Goal: Task Accomplishment & Management: Manage account settings

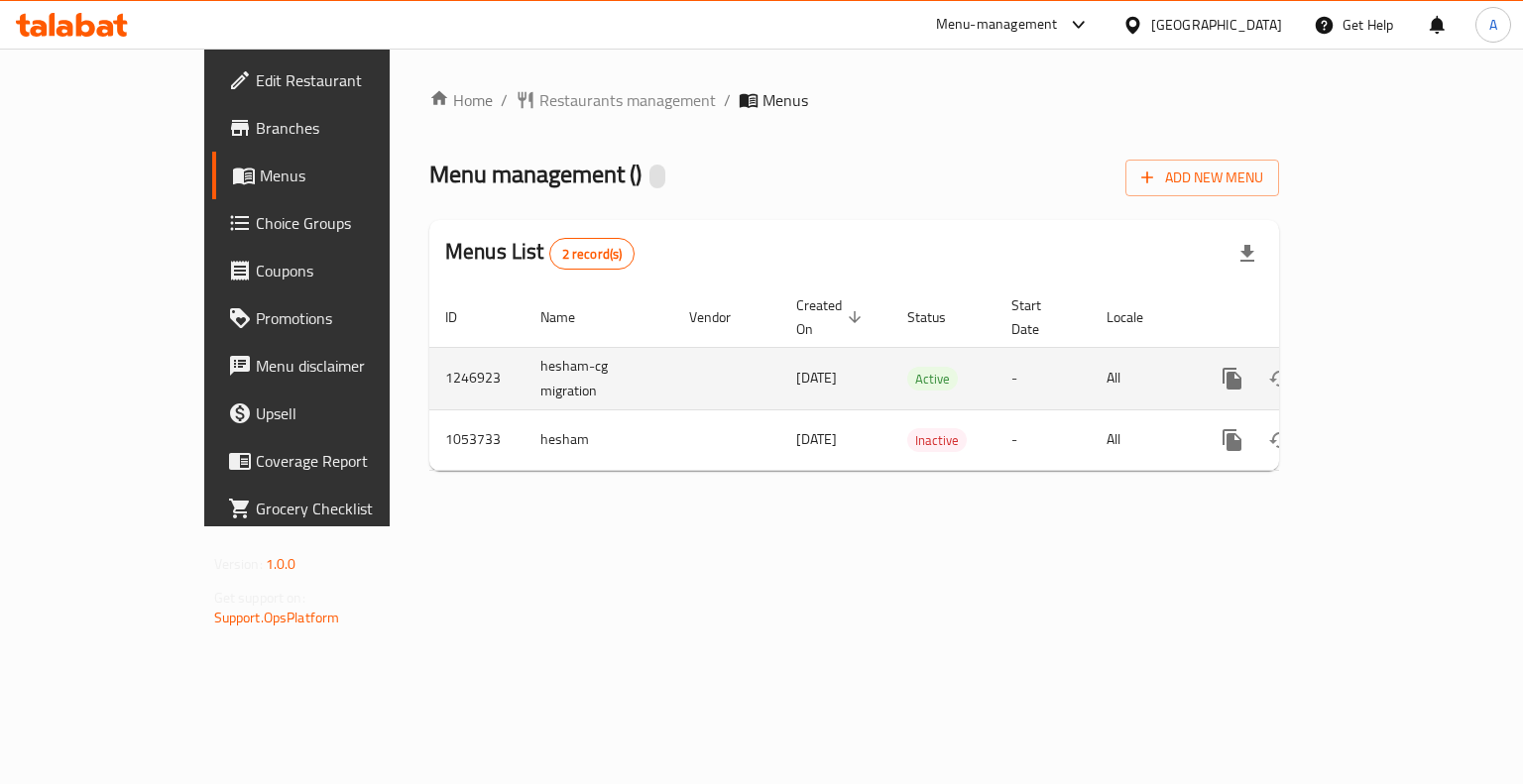
click at [1387, 367] on icon "enhanced table" at bounding box center [1375, 379] width 24 height 24
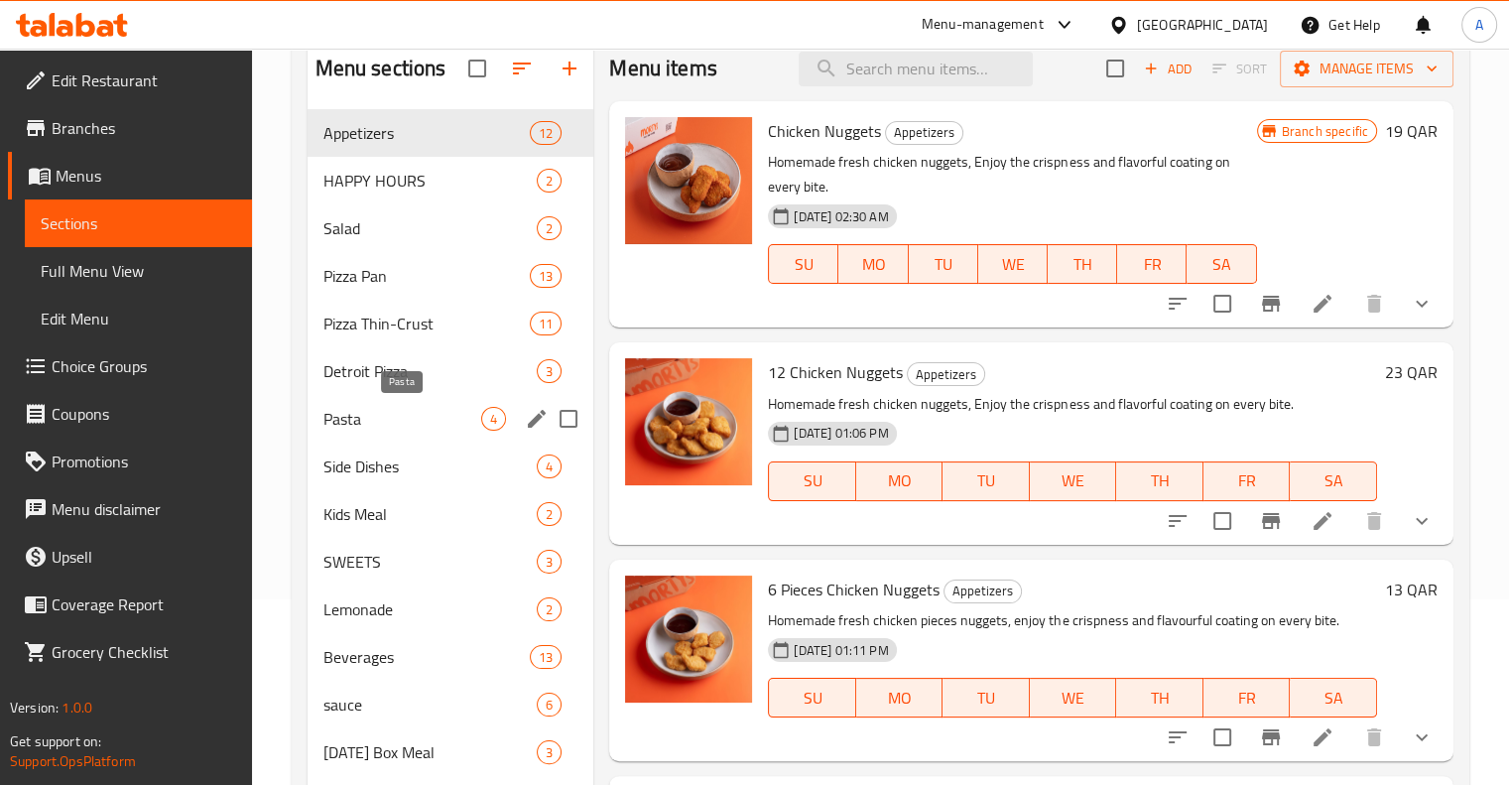
scroll to position [204, 0]
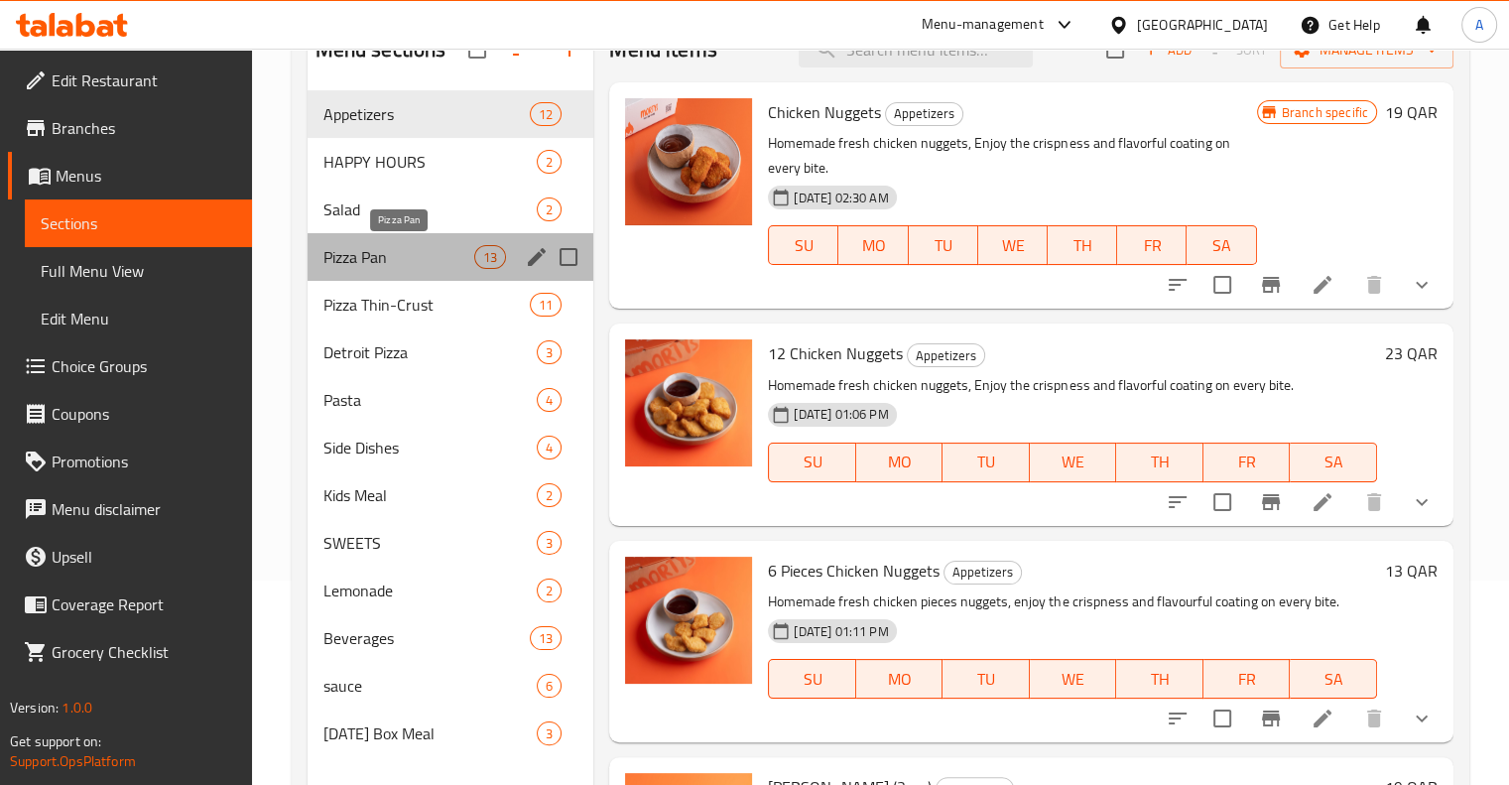
click at [428, 267] on span "Pizza Pan" at bounding box center [399, 257] width 152 height 24
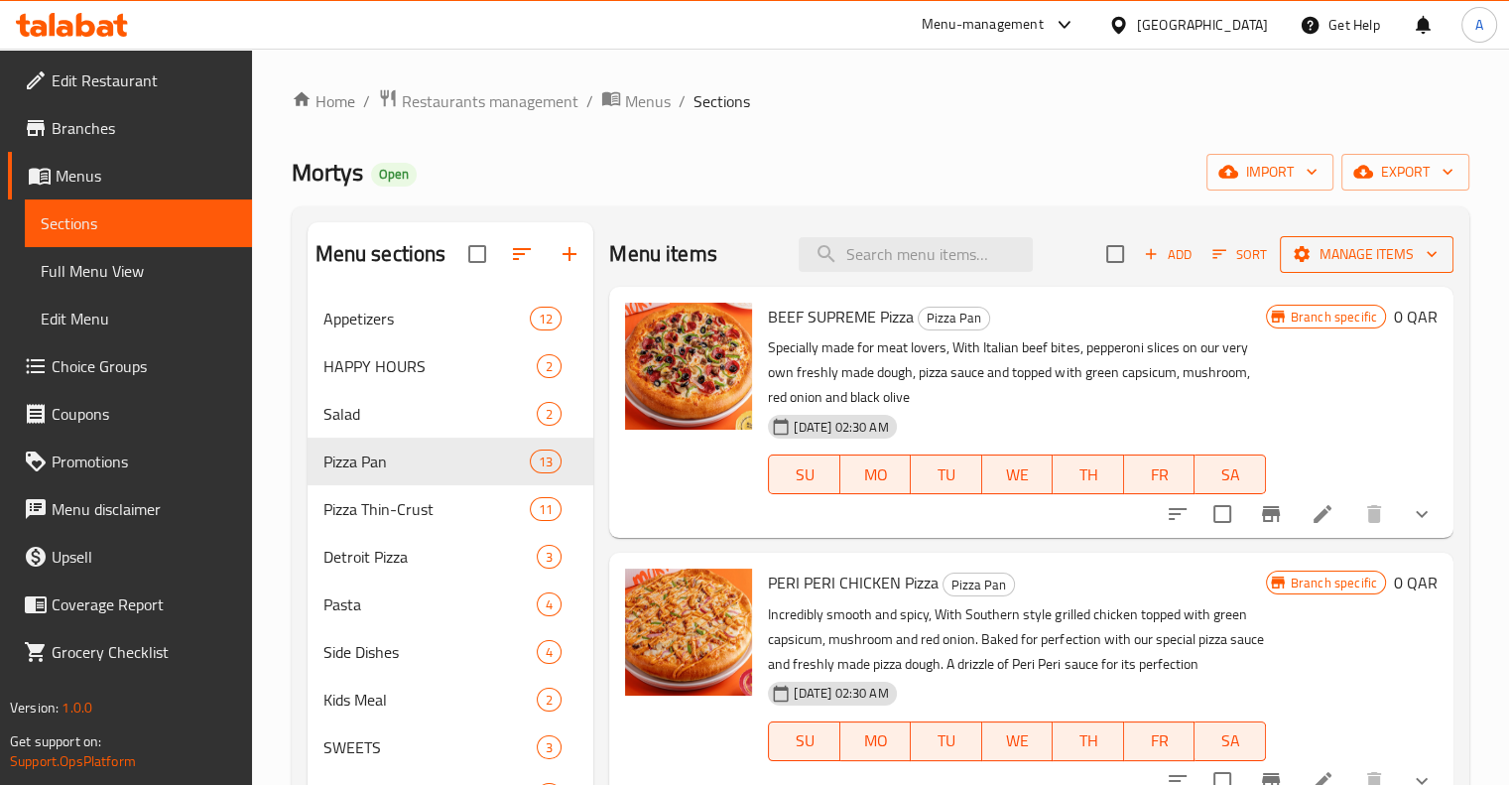
click at [1370, 245] on span "Manage items" at bounding box center [1367, 254] width 142 height 25
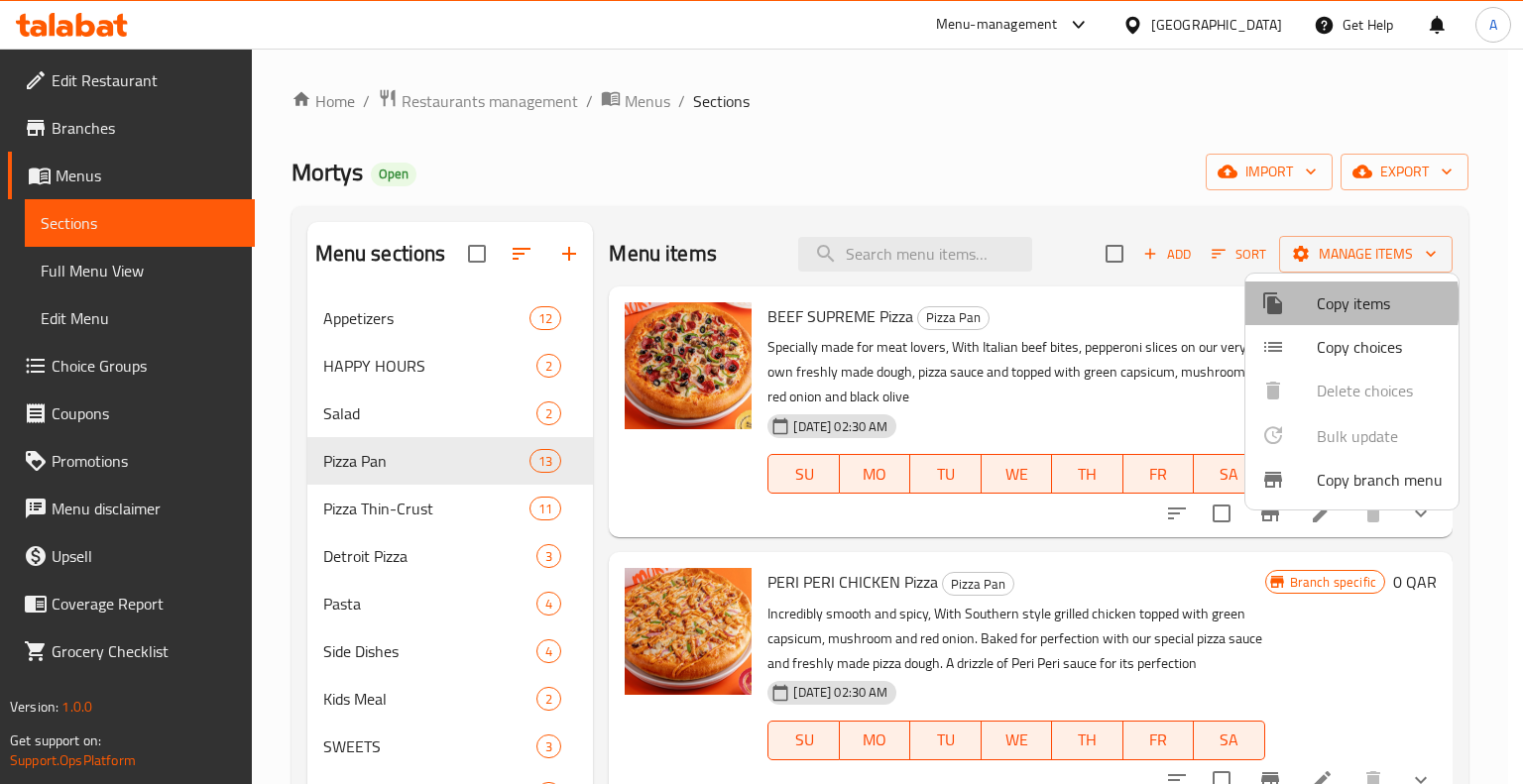
click at [1336, 305] on span "Copy items" at bounding box center [1379, 304] width 126 height 24
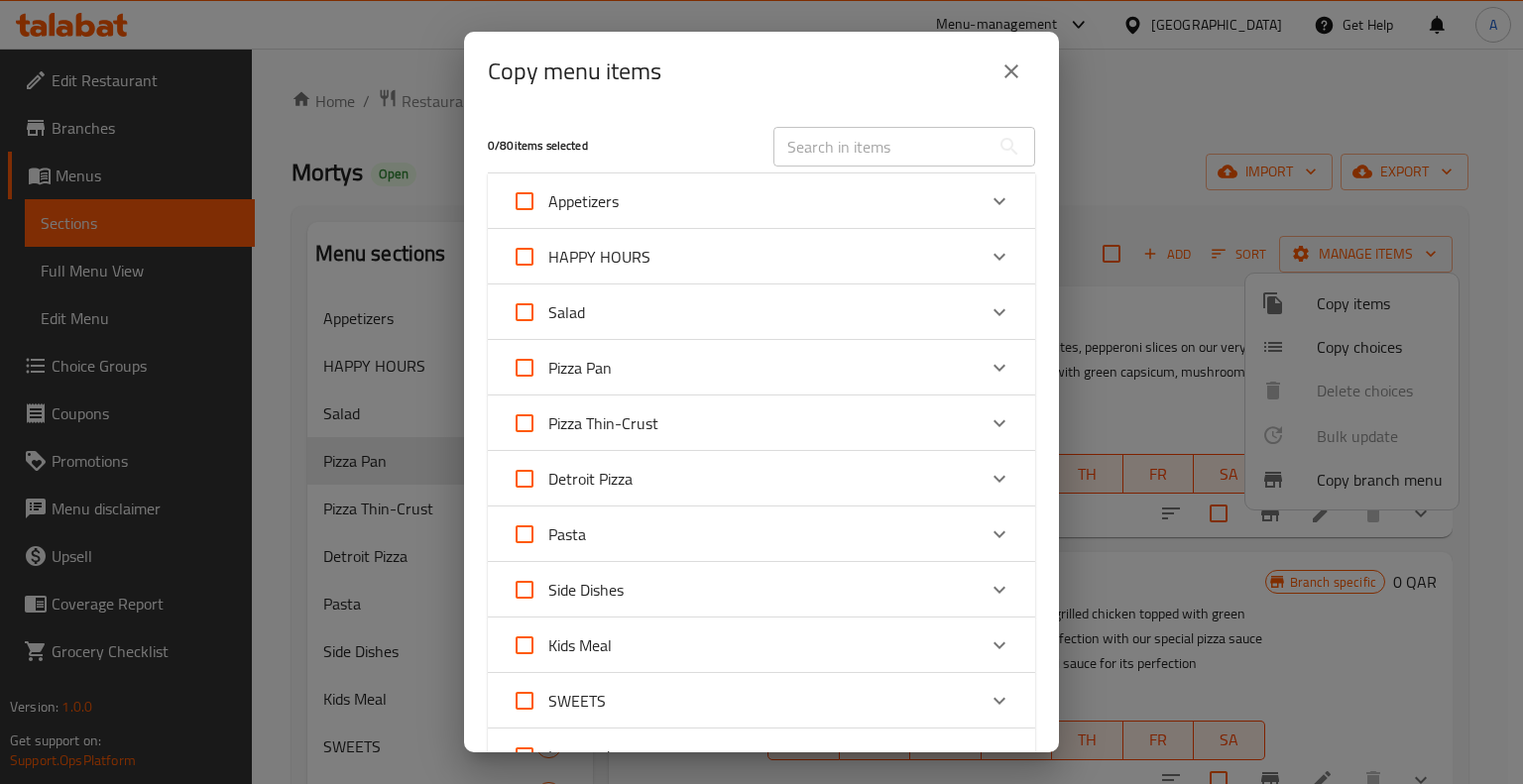
click at [770, 372] on div "Pizza Pan" at bounding box center [744, 368] width 464 height 48
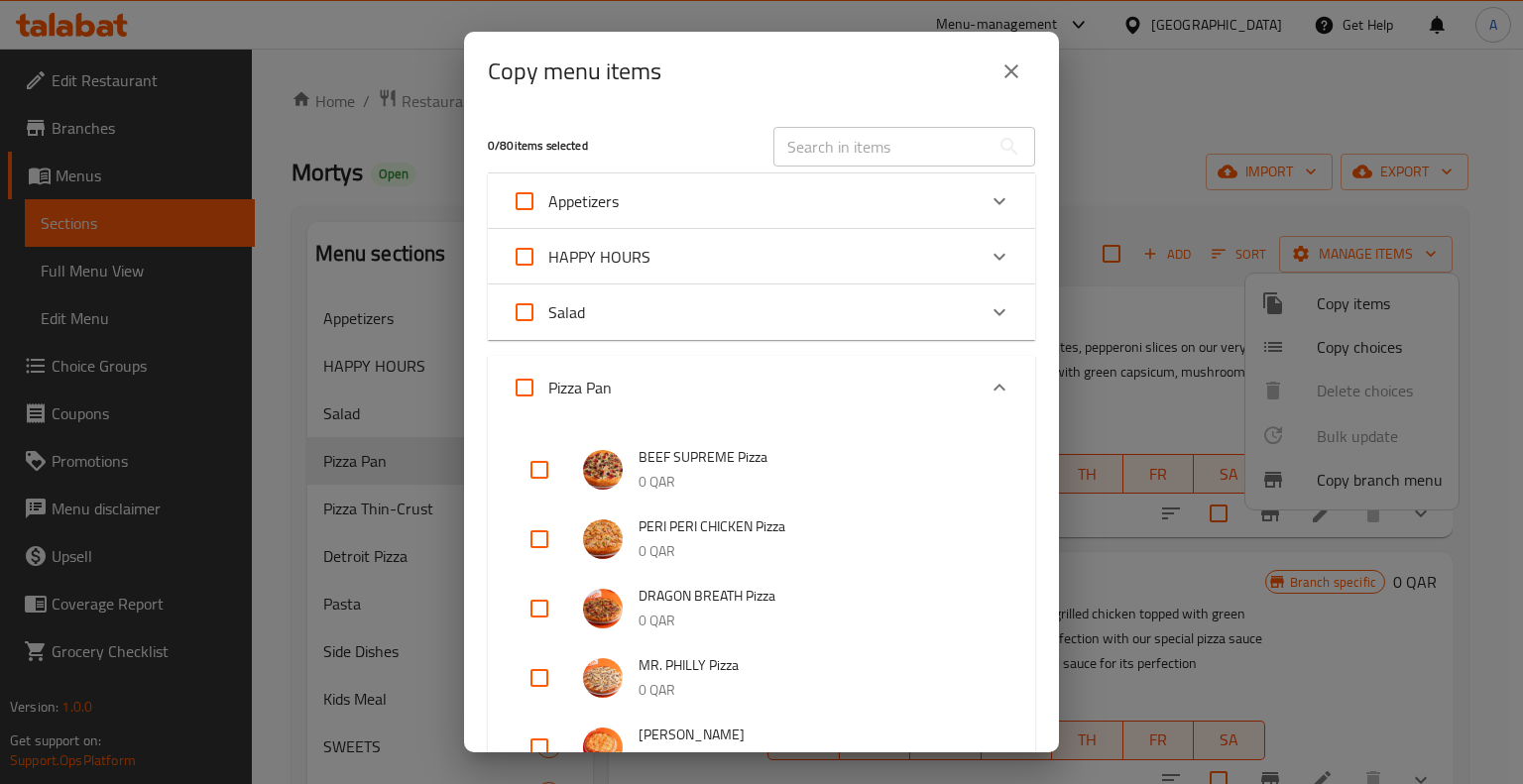
scroll to position [212, 0]
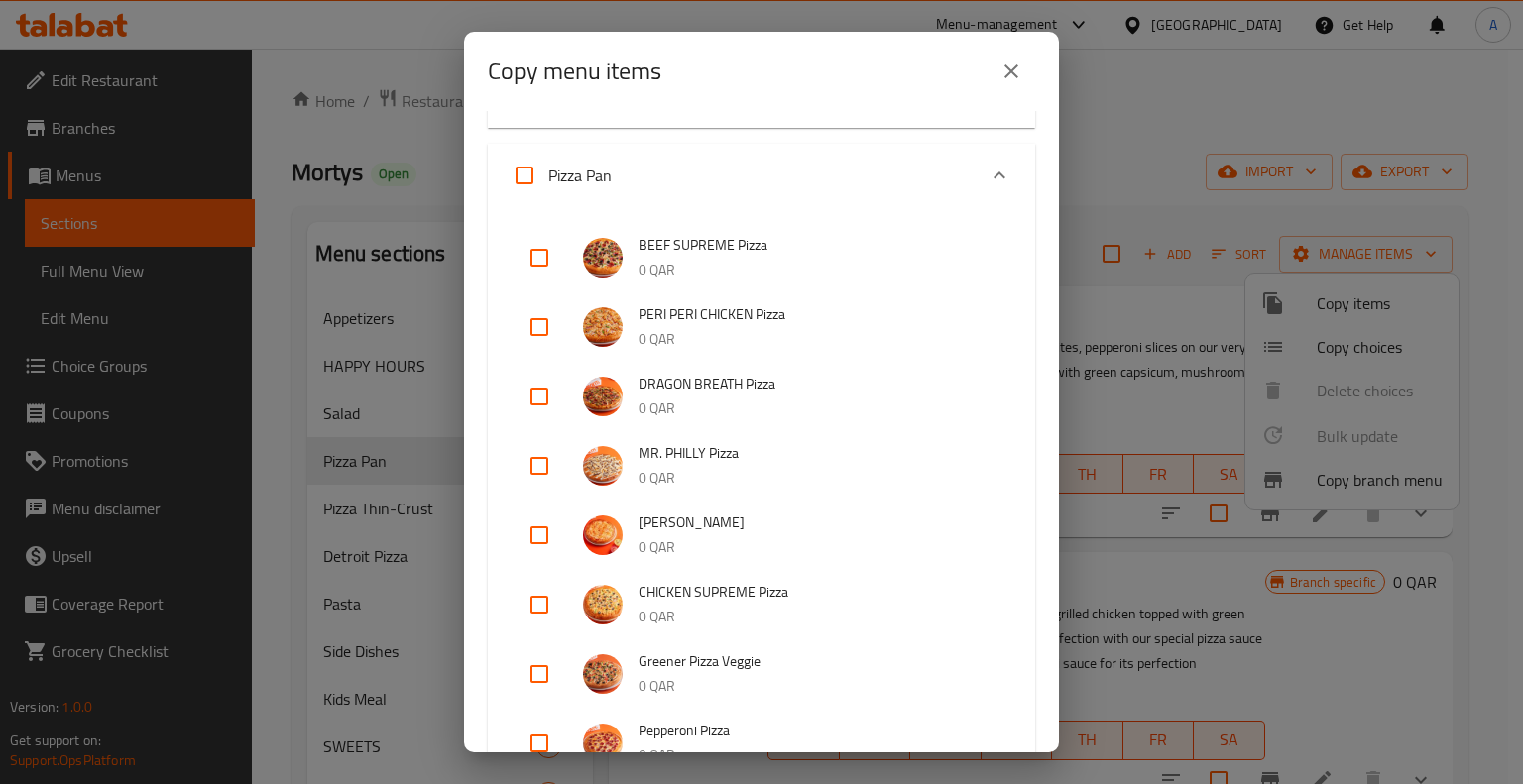
click at [537, 260] on input "checkbox" at bounding box center [540, 258] width 48 height 48
checkbox input "true"
click at [537, 321] on input "checkbox" at bounding box center [540, 328] width 48 height 48
checkbox input "true"
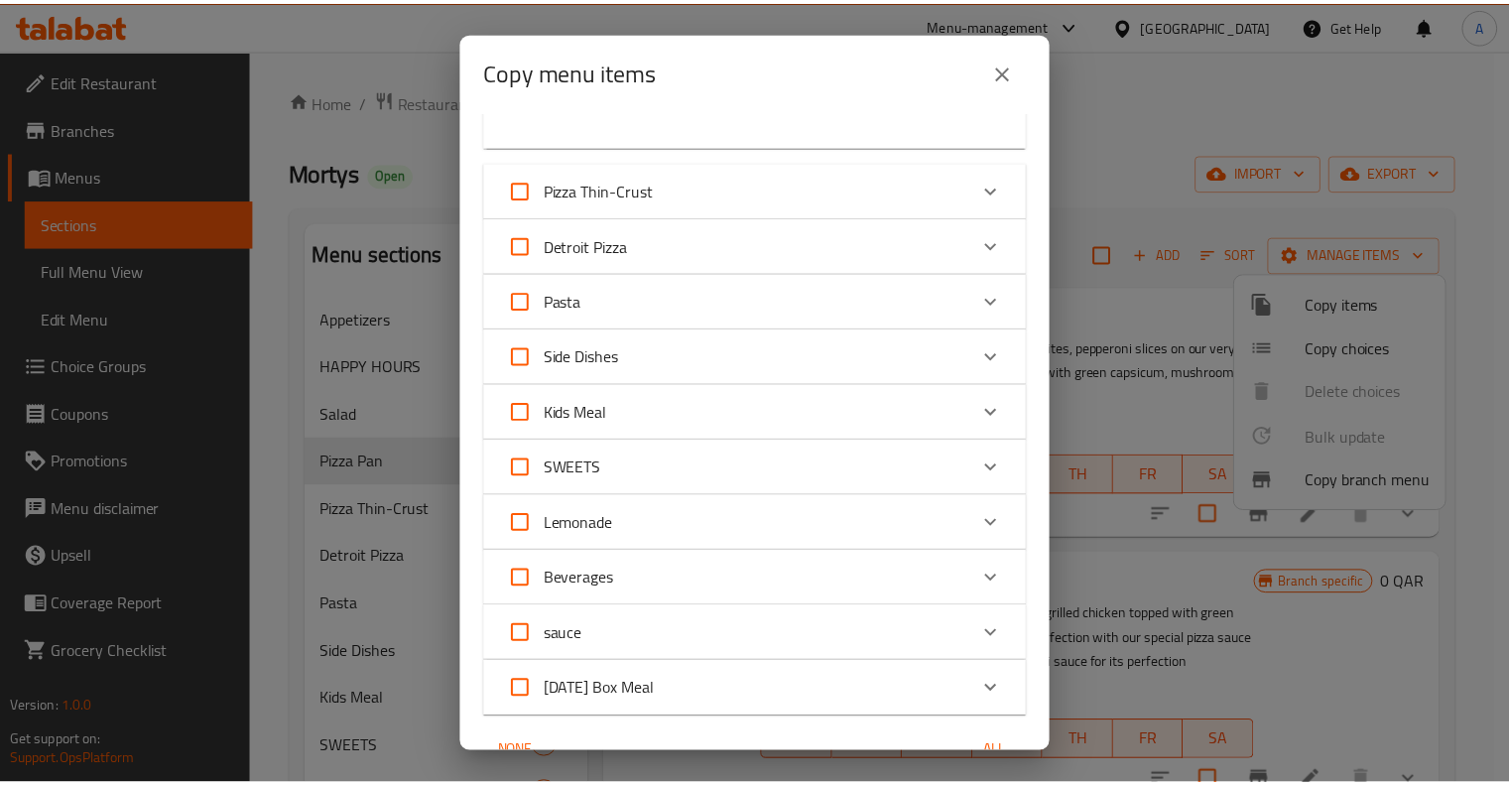
scroll to position [1472, 0]
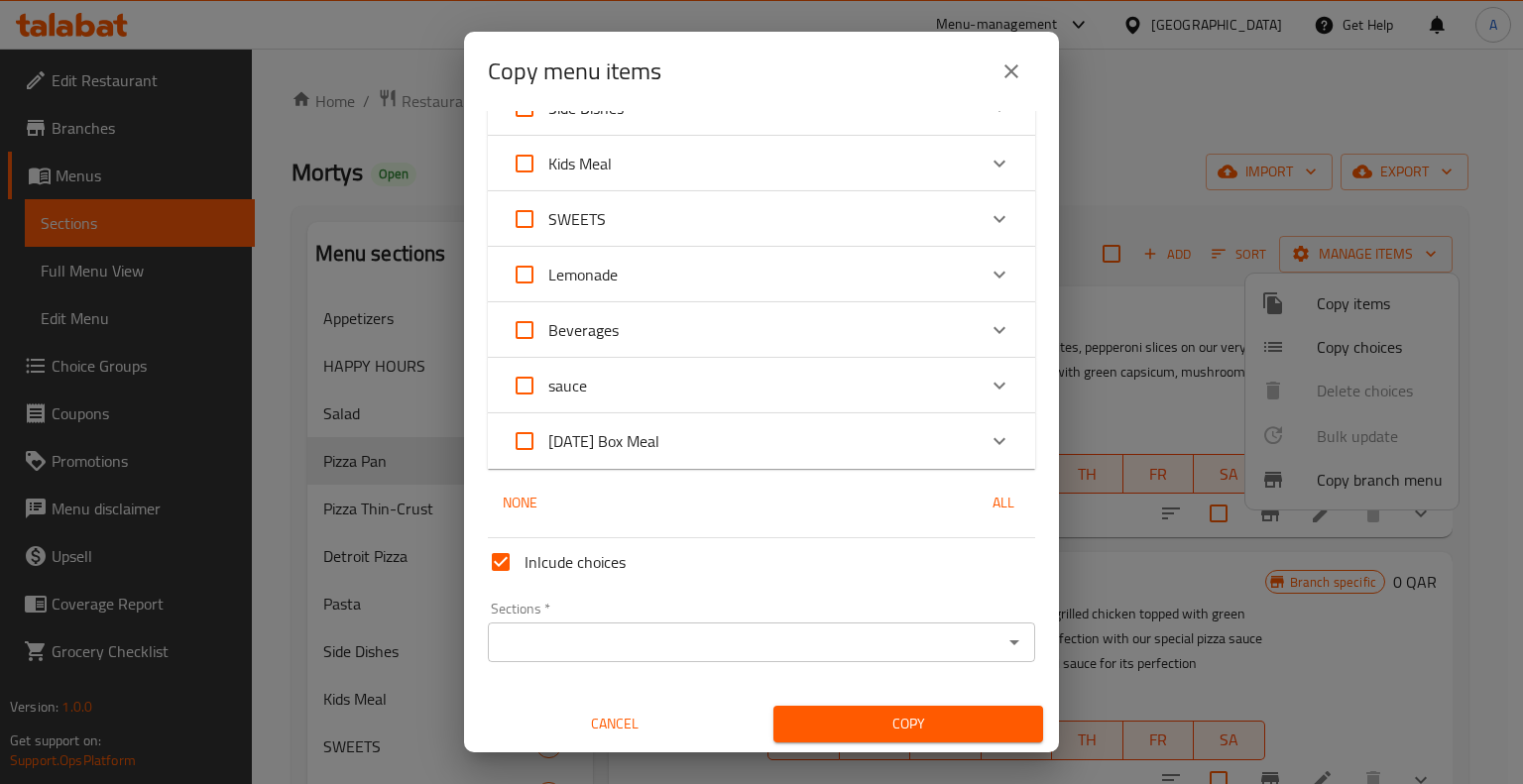
click at [592, 638] on input "Sections   *" at bounding box center [745, 642] width 503 height 28
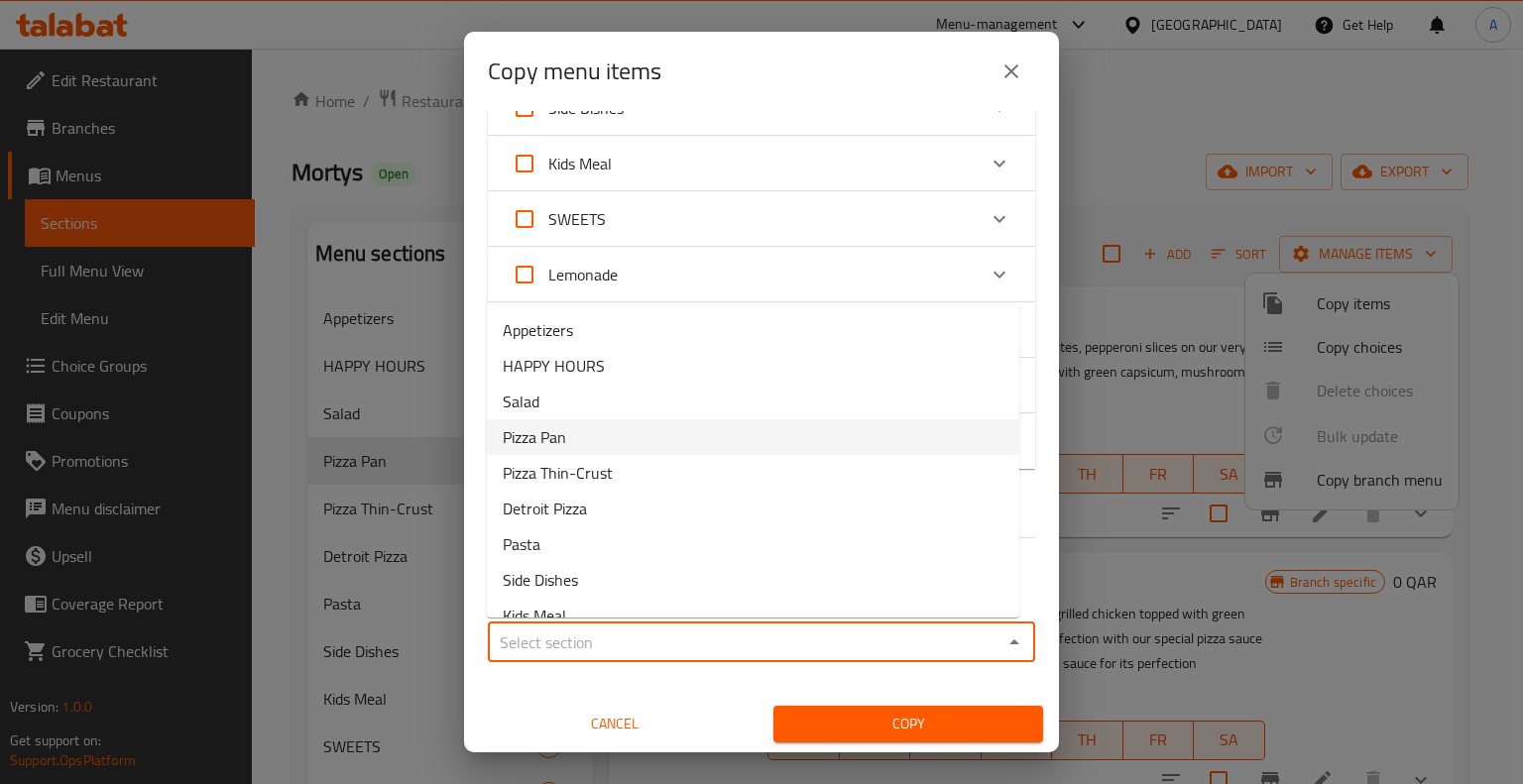
click at [585, 431] on li "Pizza Pan" at bounding box center [753, 437] width 533 height 36
type input "Pizza Pan"
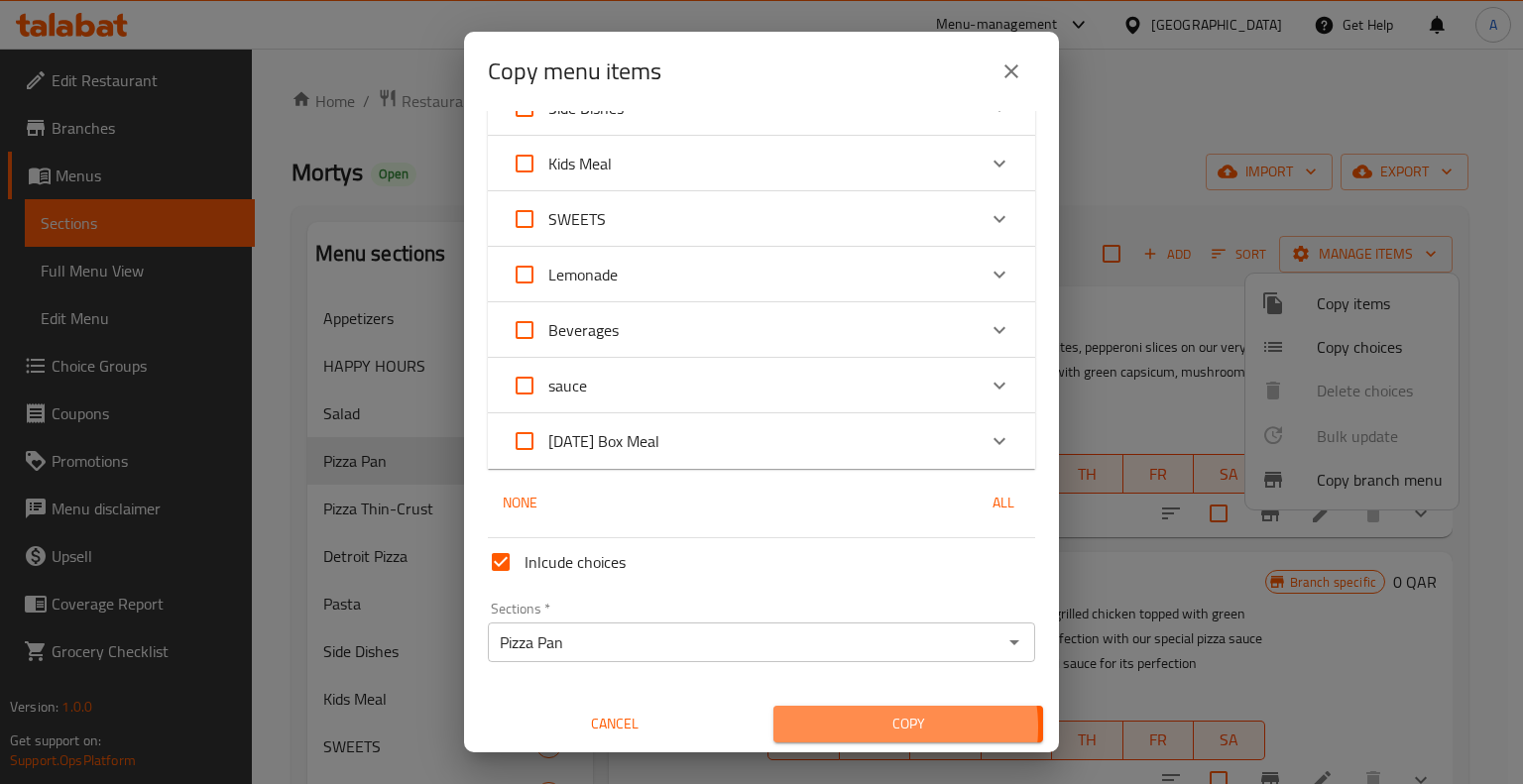
click at [868, 726] on span "Copy" at bounding box center [908, 723] width 238 height 25
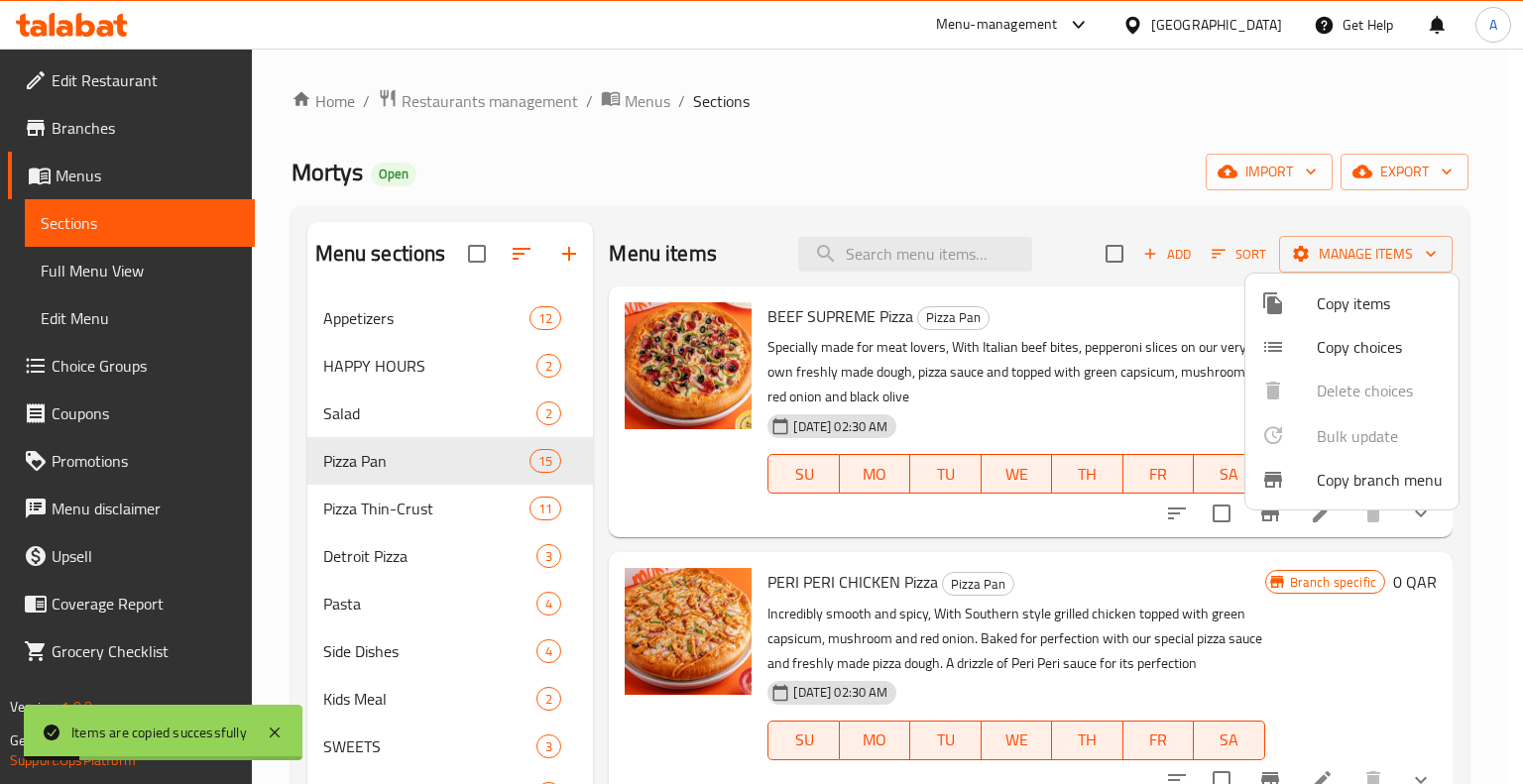
click at [947, 150] on div at bounding box center [762, 392] width 1523 height 784
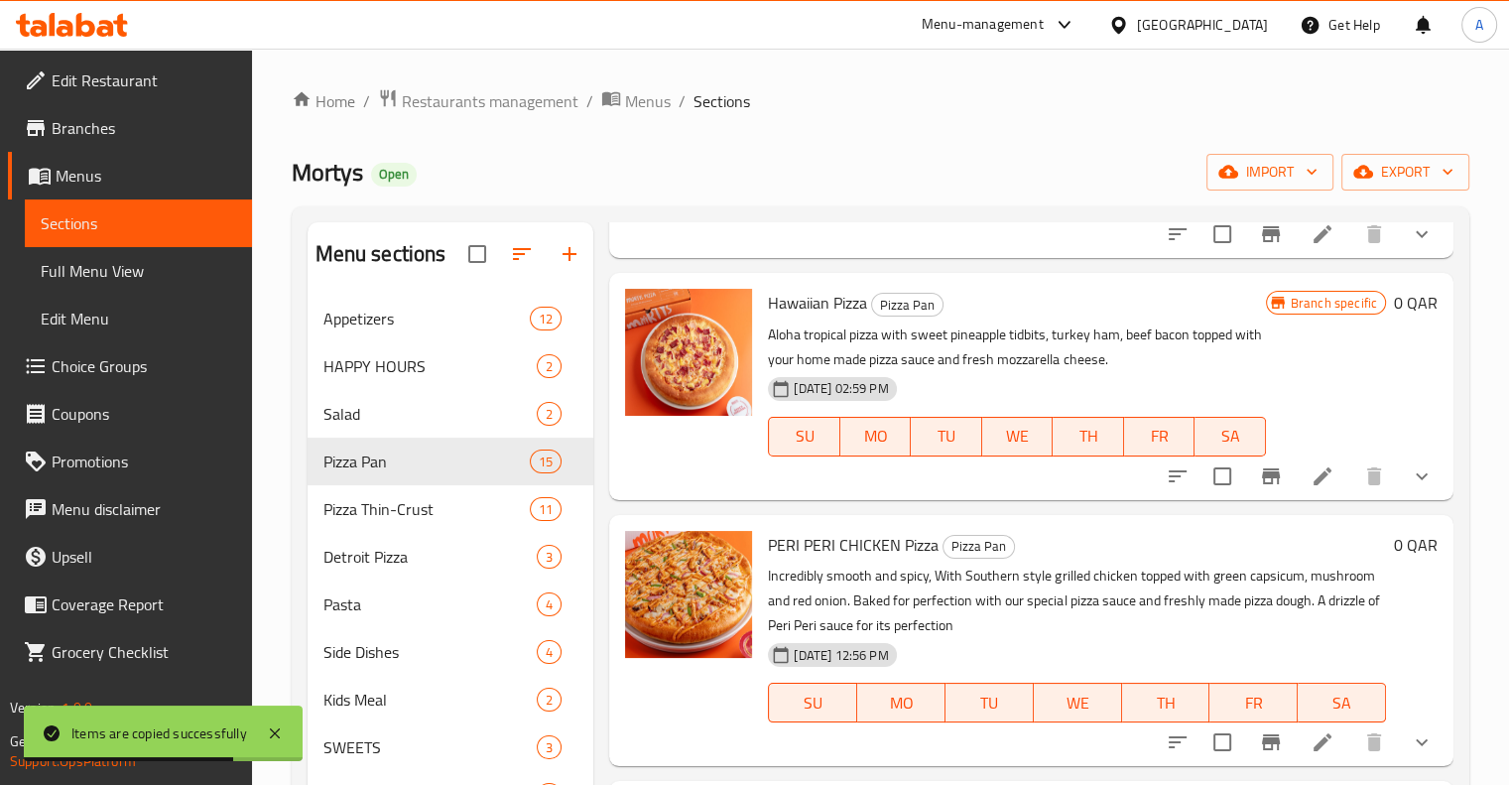
scroll to position [278, 0]
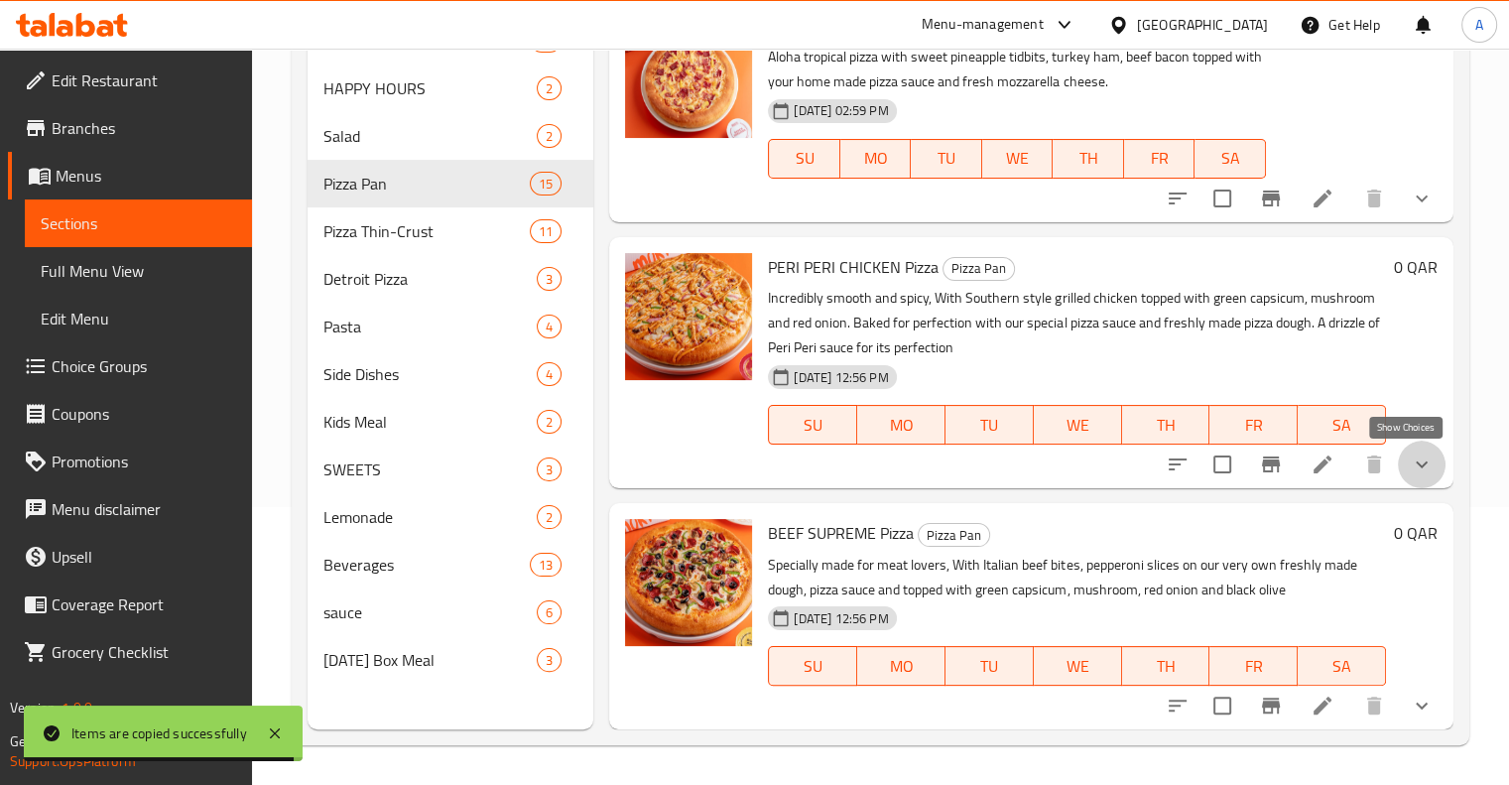
click at [1410, 461] on icon "show more" at bounding box center [1422, 464] width 24 height 24
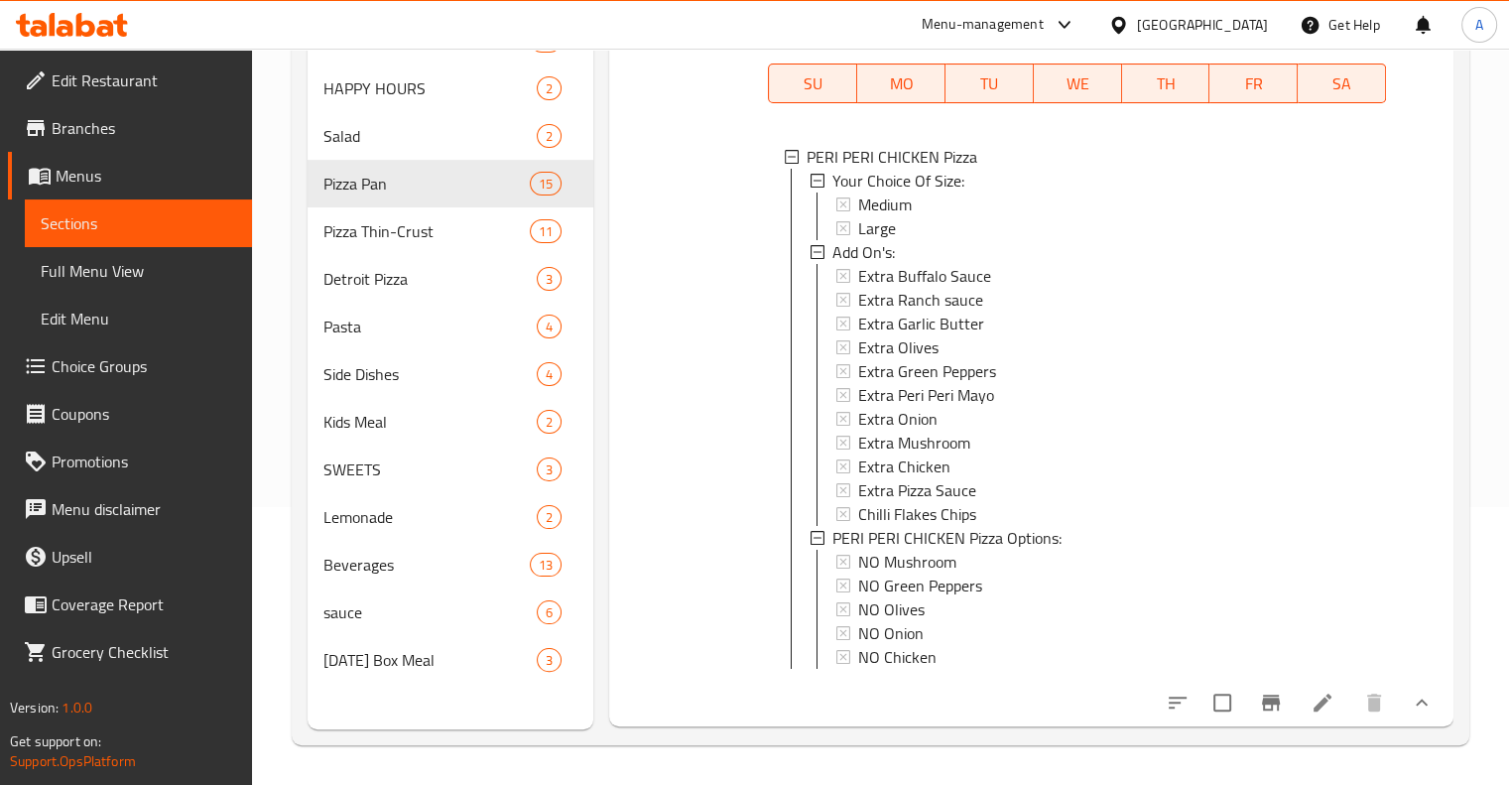
scroll to position [3730, 0]
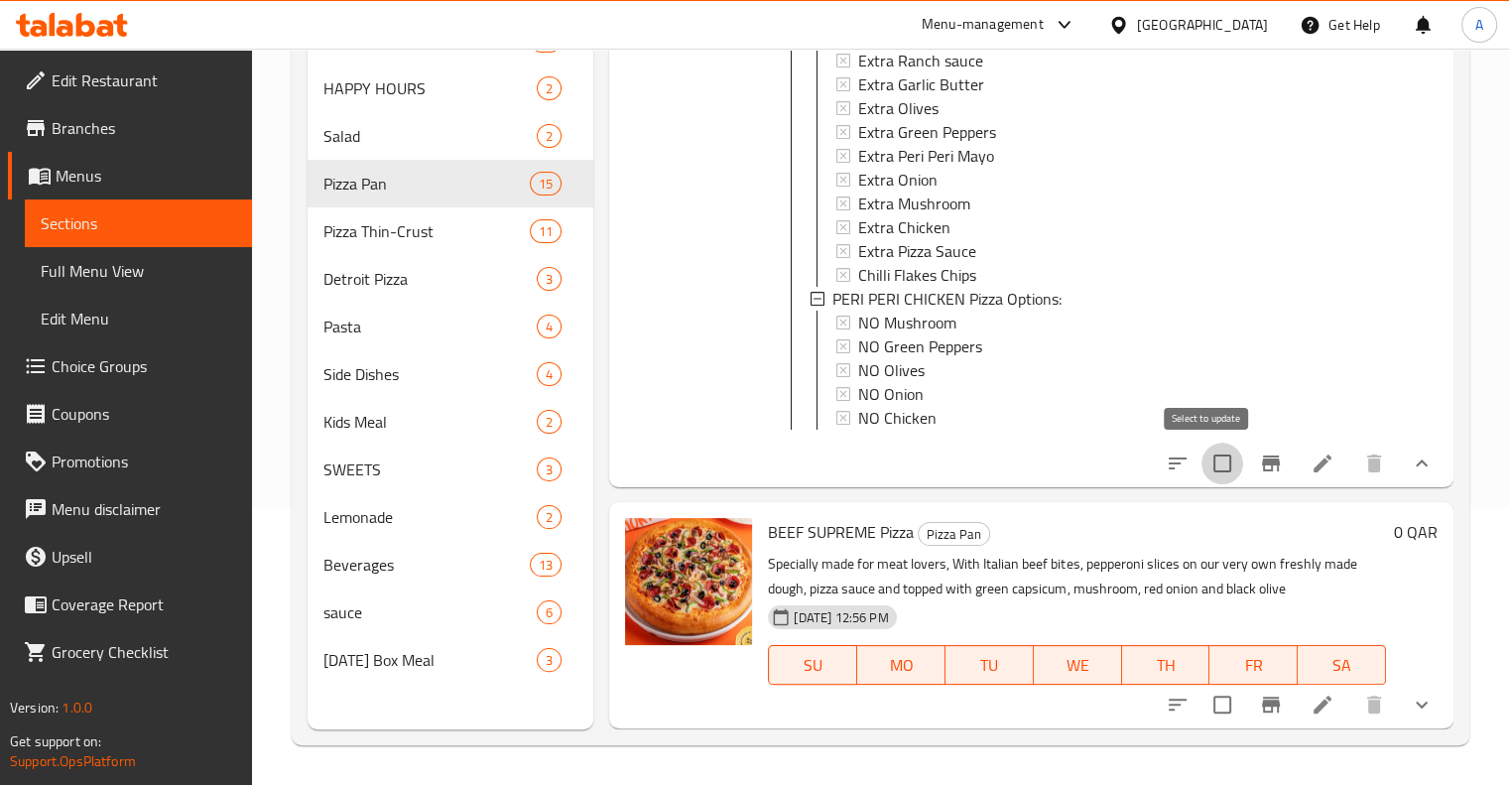
click at [1201, 462] on input "checkbox" at bounding box center [1222, 463] width 42 height 42
checkbox input "true"
click at [1209, 707] on input "checkbox" at bounding box center [1222, 705] width 42 height 42
checkbox input "true"
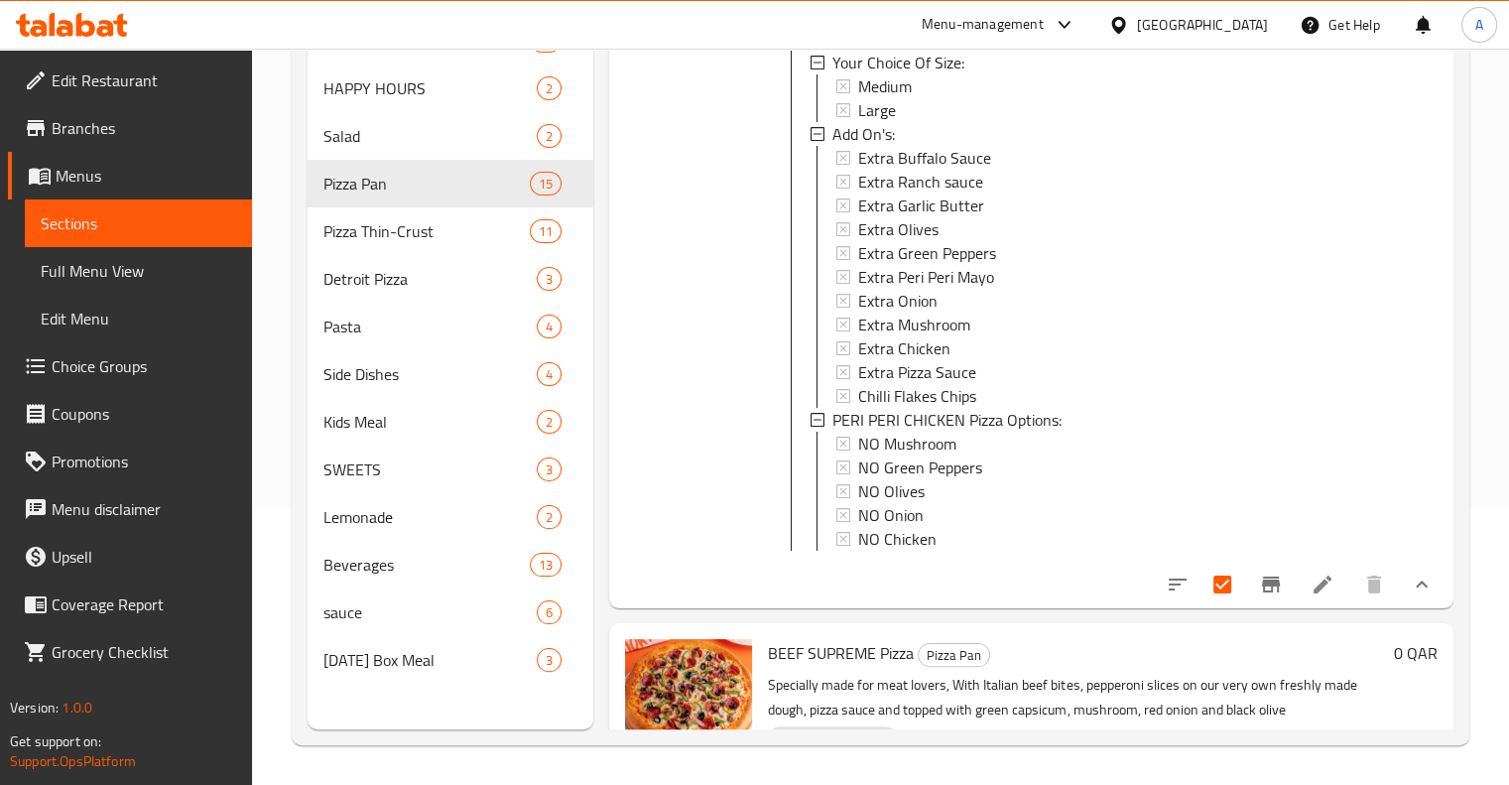
scroll to position [3595, 0]
click at [1410, 593] on icon "show more" at bounding box center [1422, 583] width 24 height 24
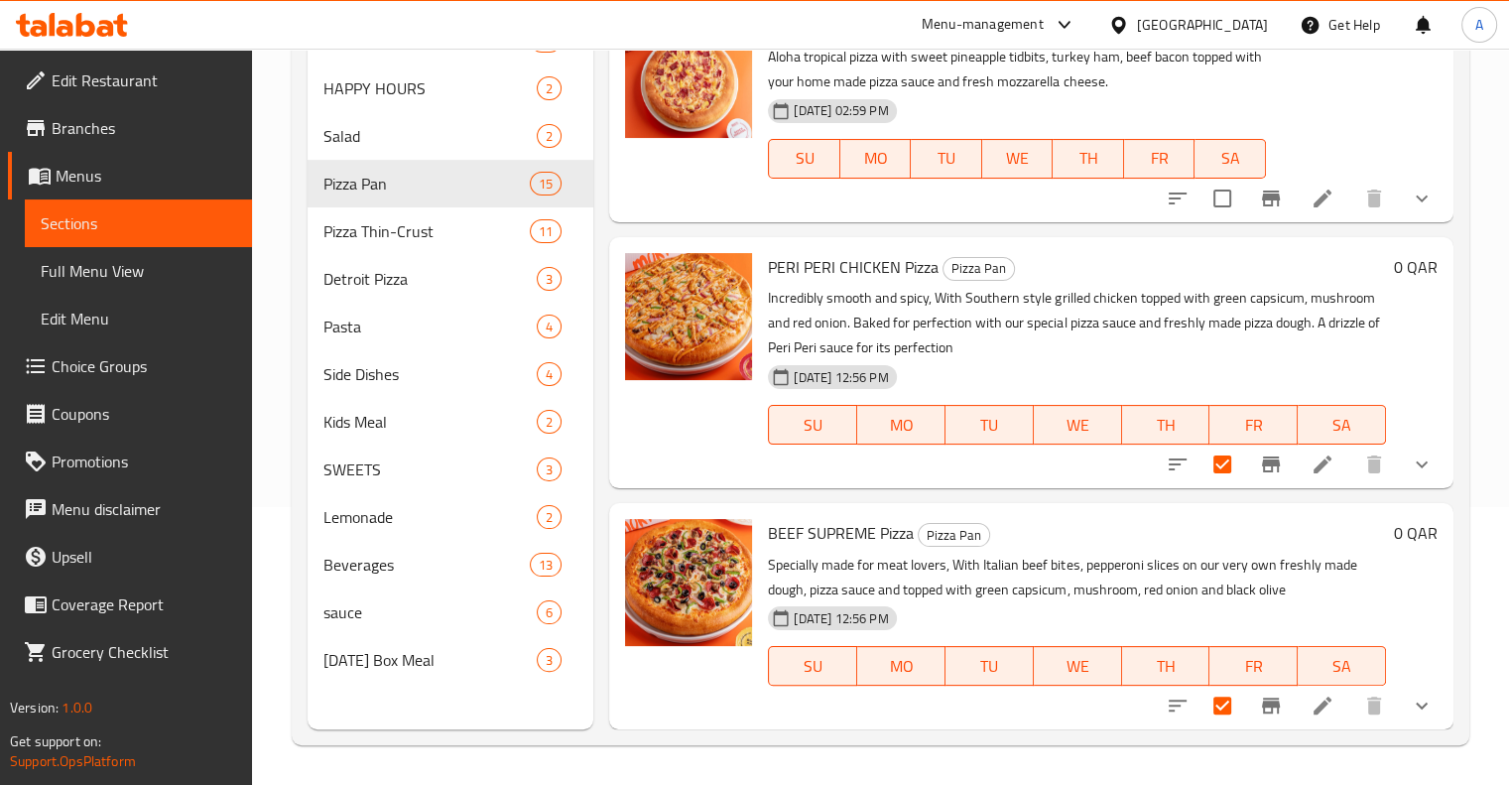
scroll to position [2968, 0]
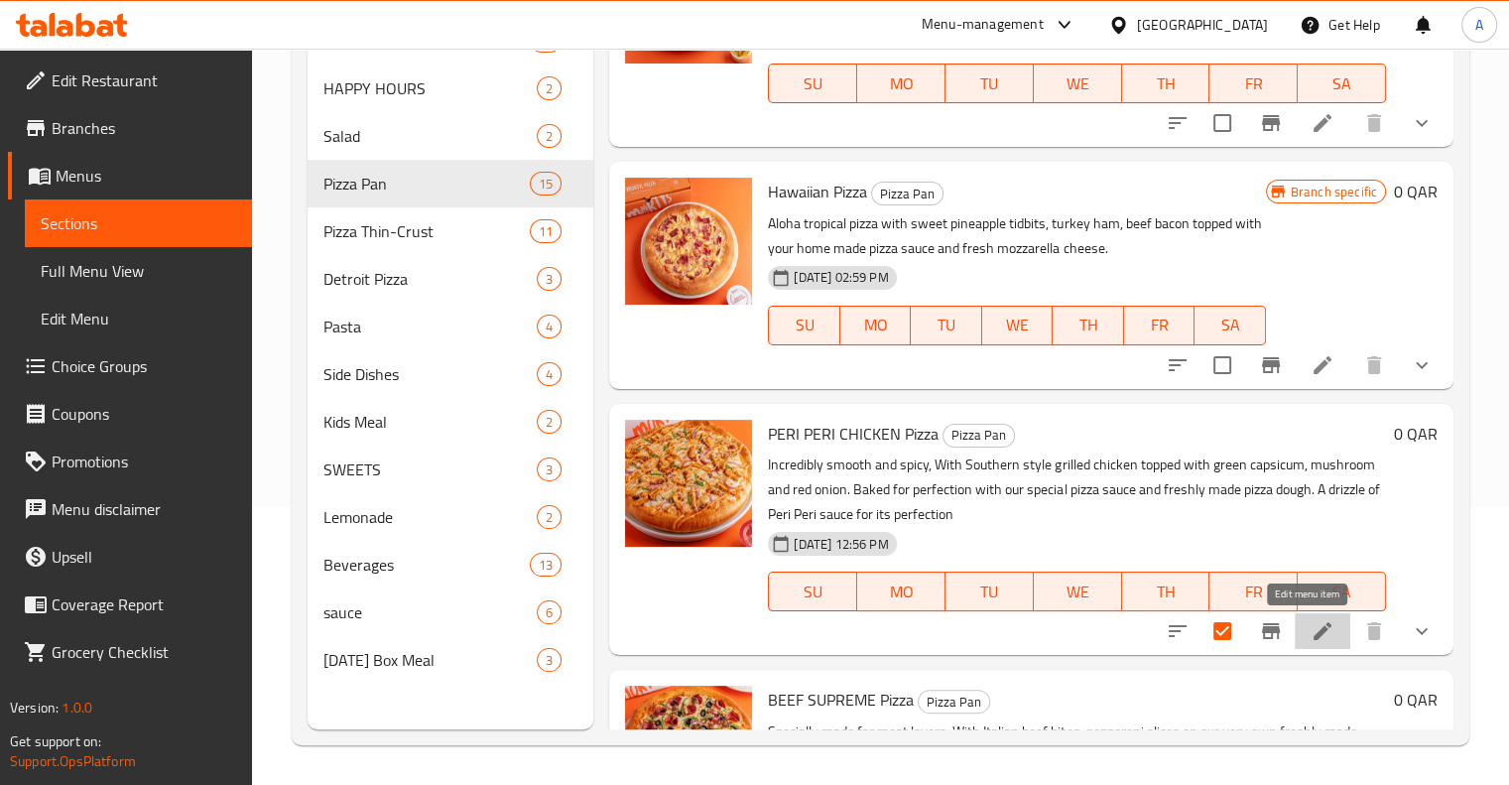
click at [1313, 633] on icon at bounding box center [1322, 631] width 18 height 18
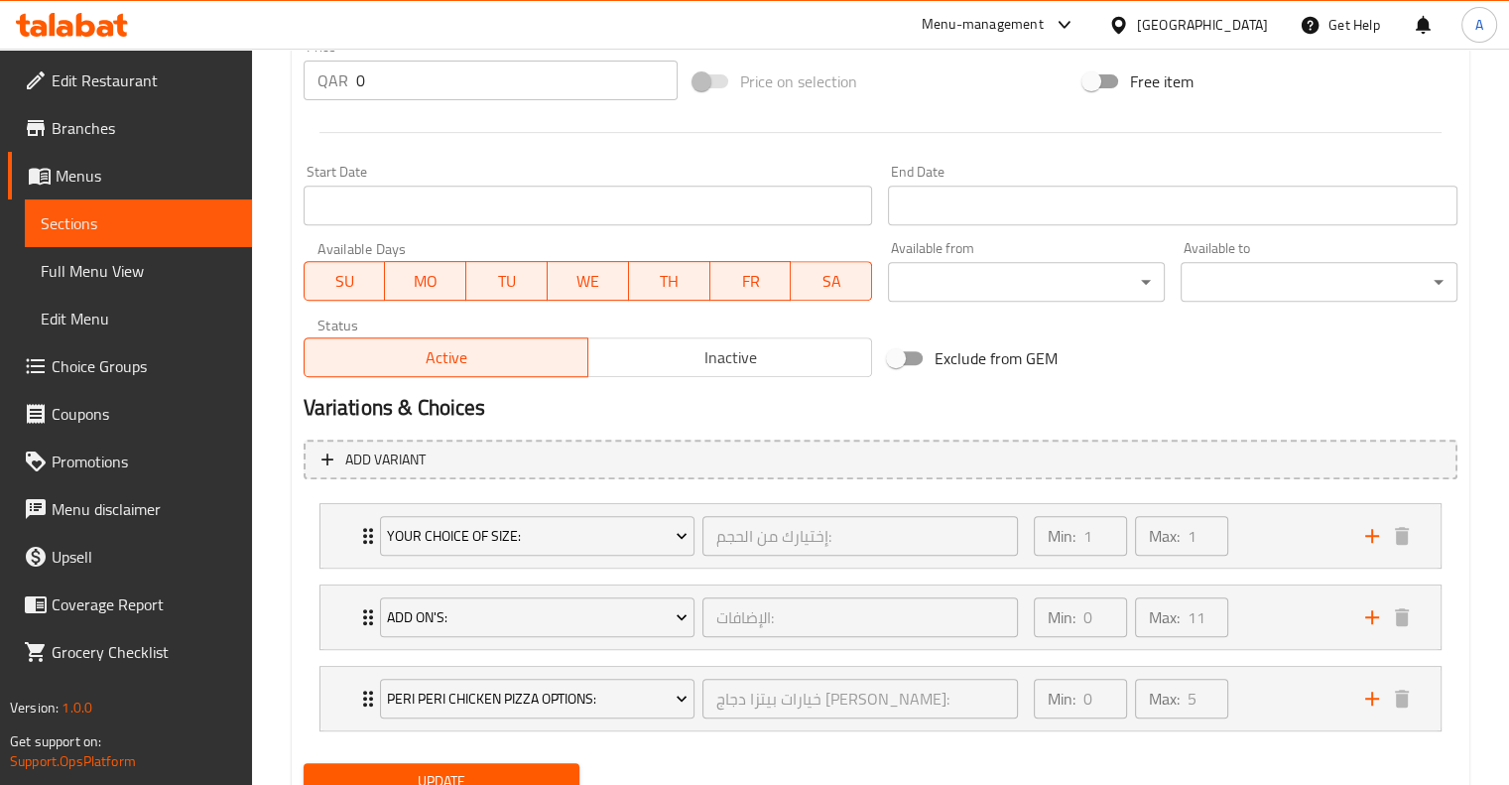
scroll to position [757, 0]
click at [654, 360] on span "Inactive" at bounding box center [730, 359] width 268 height 29
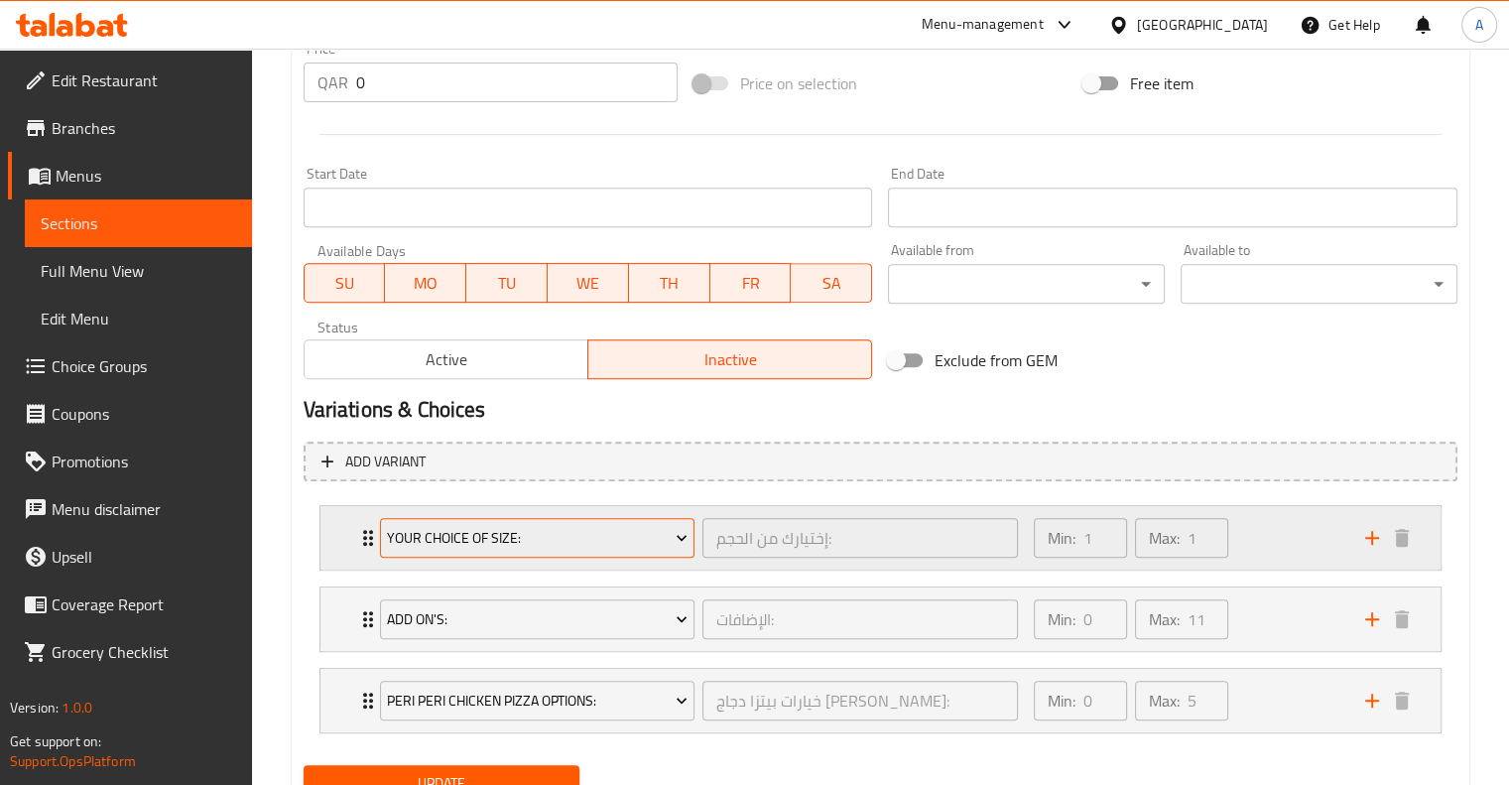
scroll to position [839, 0]
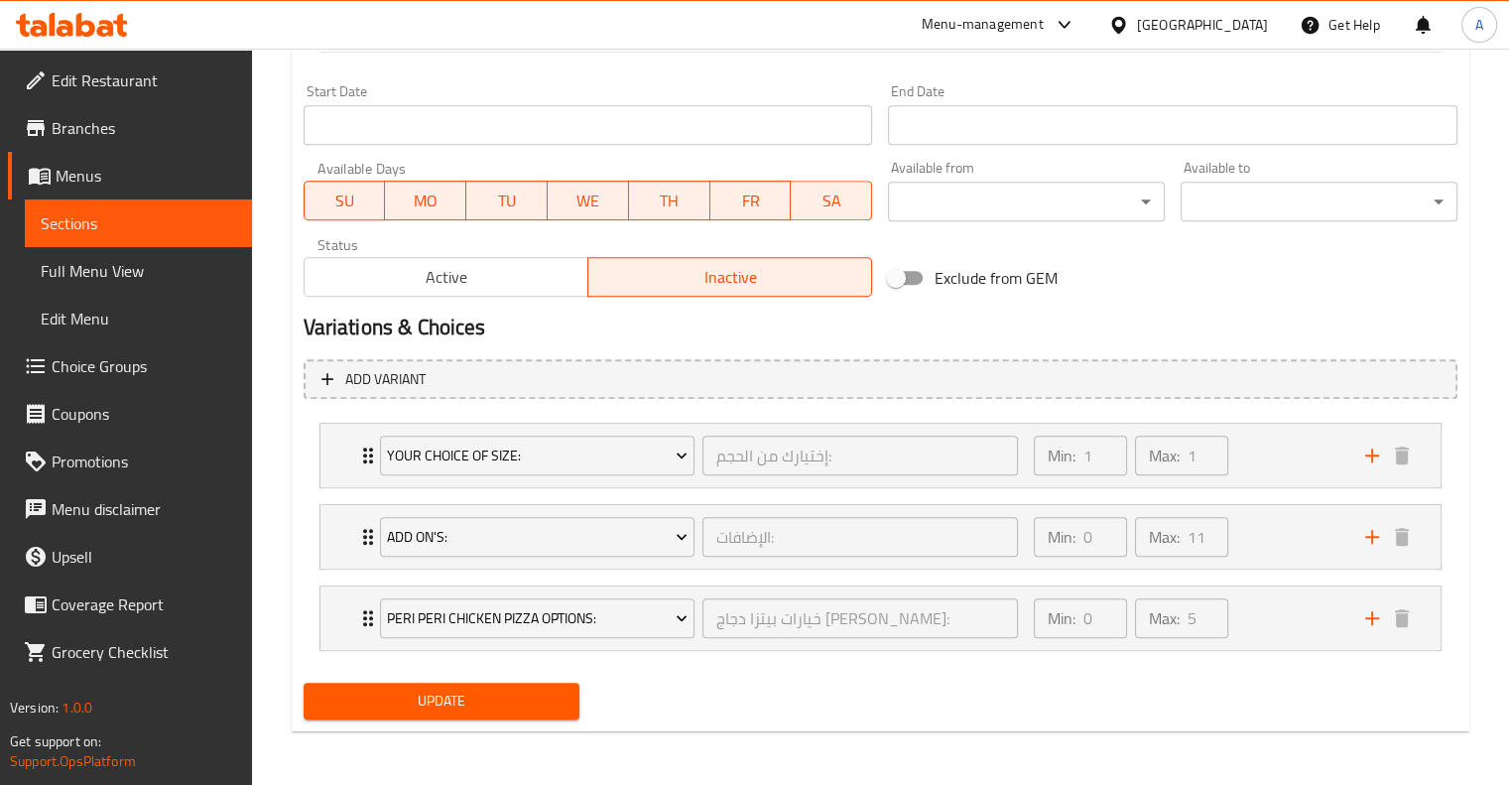
click at [431, 688] on span "Update" at bounding box center [441, 700] width 245 height 25
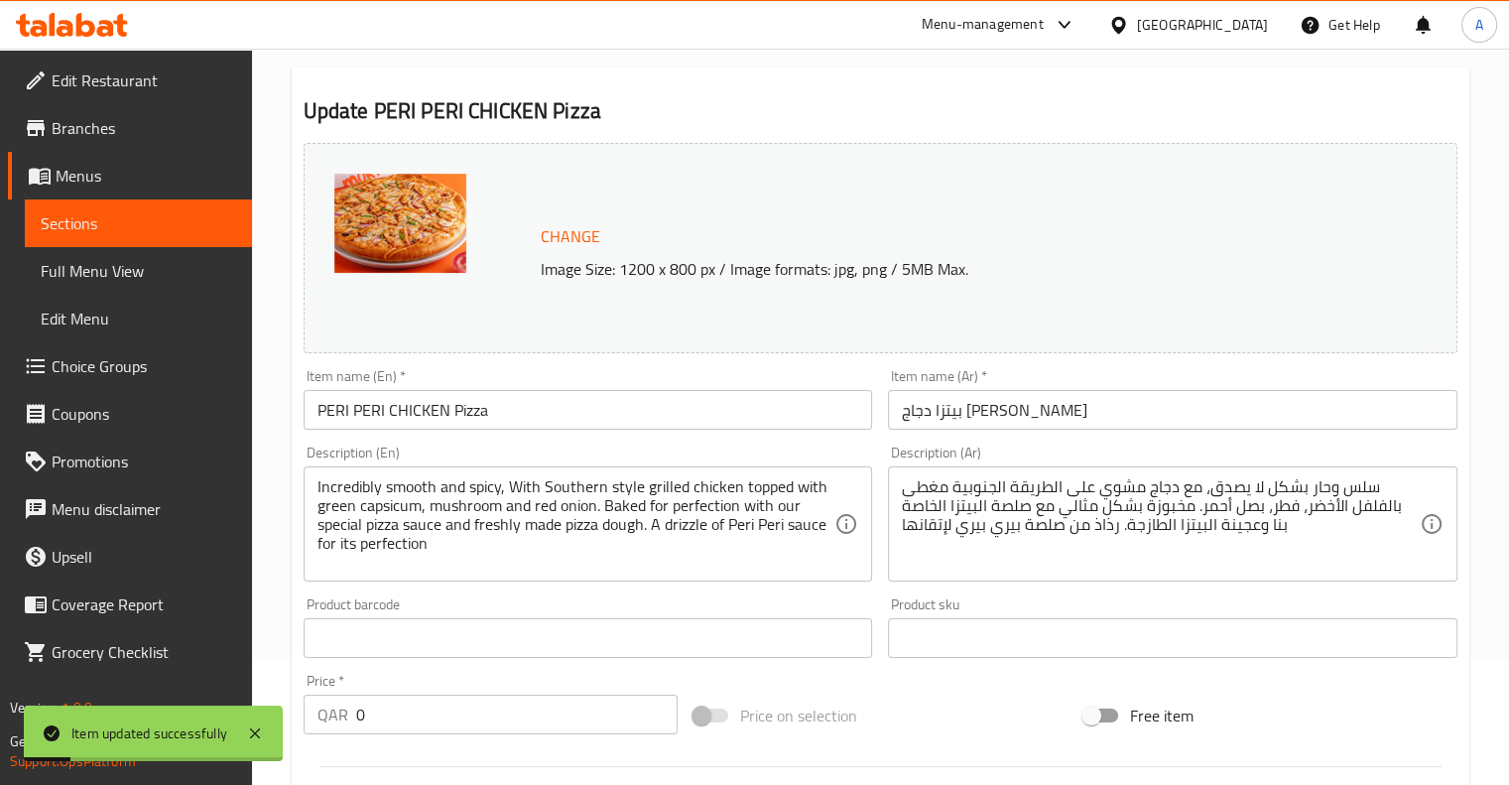
scroll to position [0, 0]
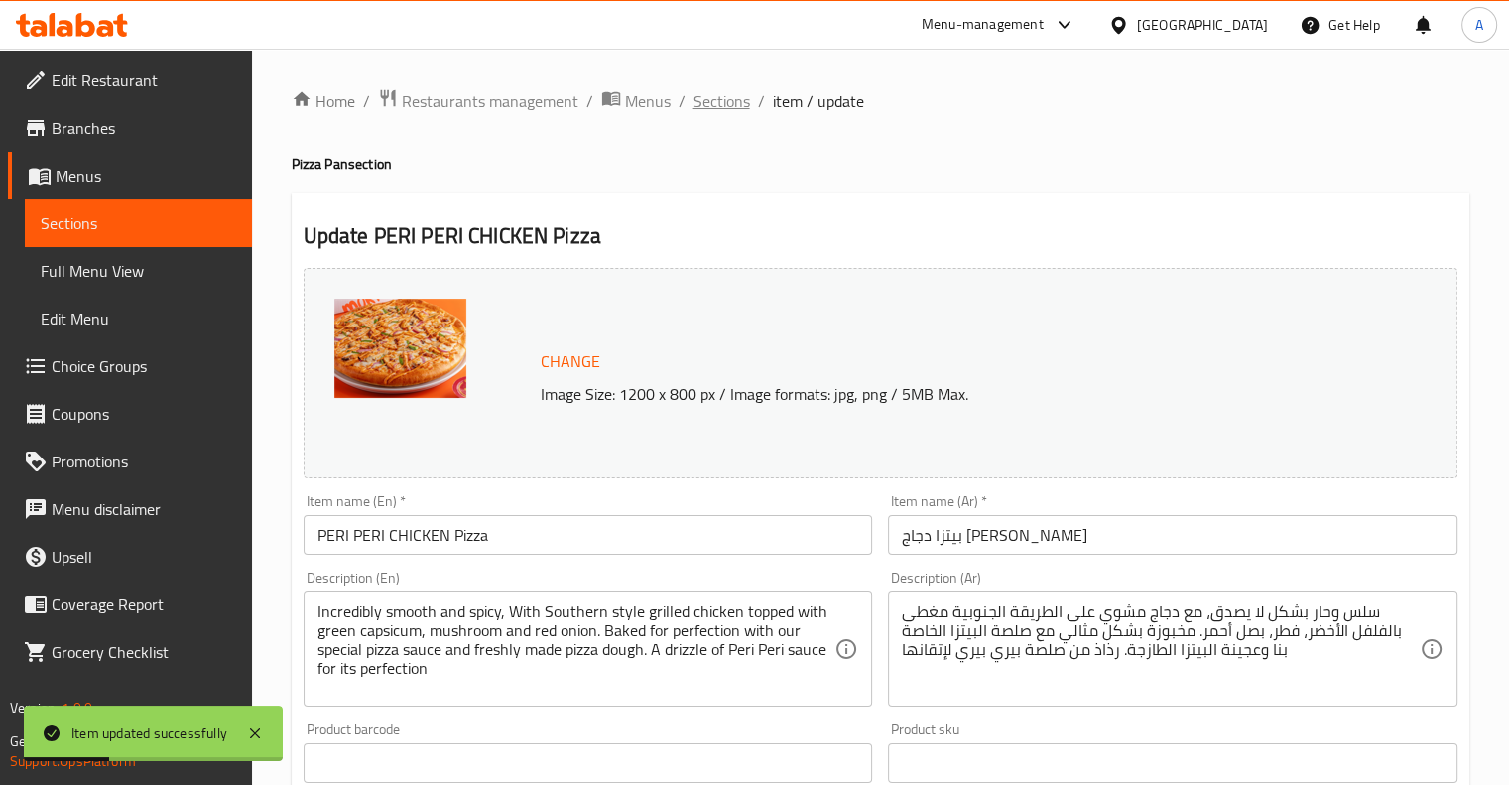
click at [730, 108] on span "Sections" at bounding box center [721, 101] width 57 height 24
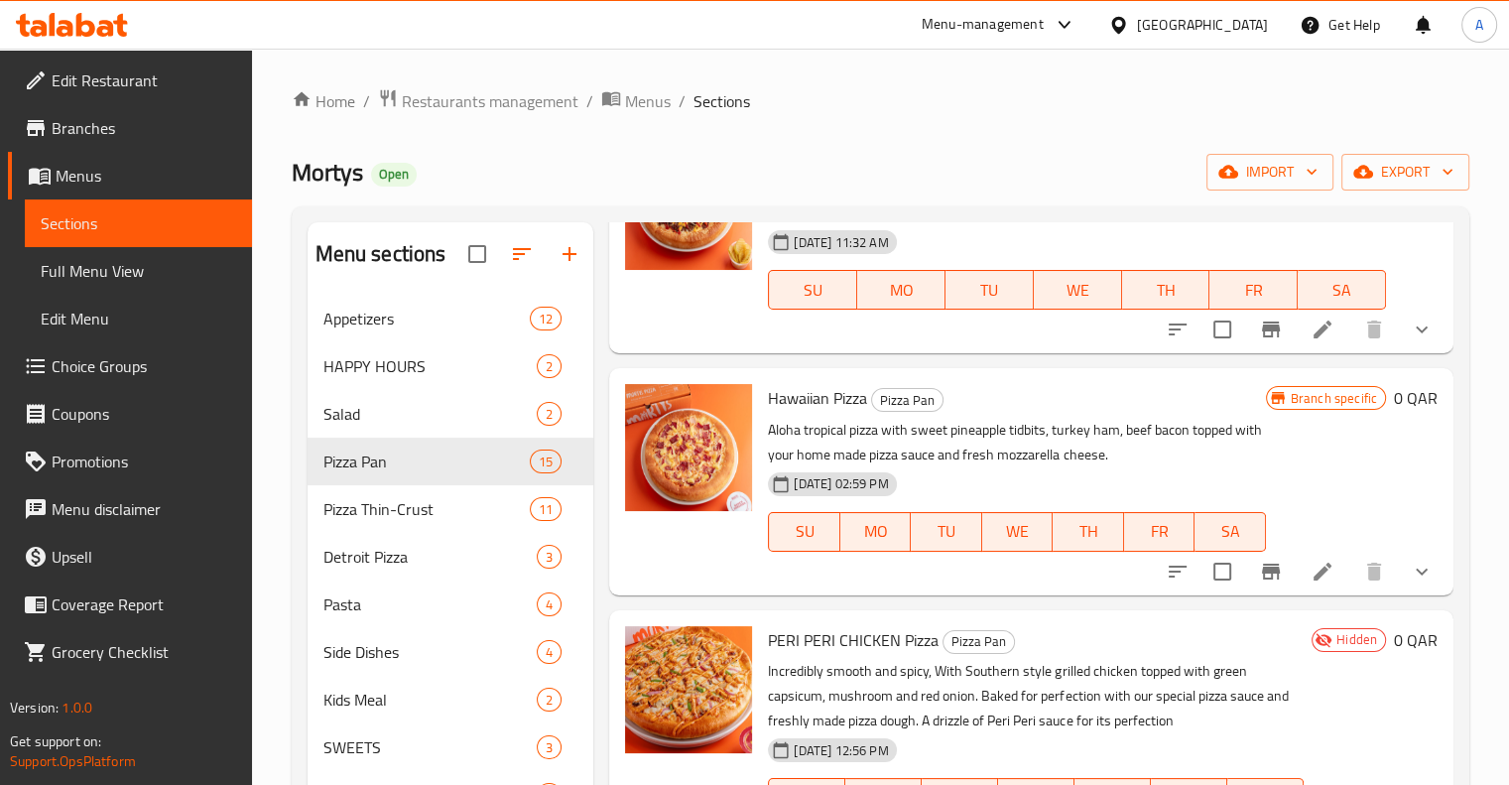
scroll to position [3135, 0]
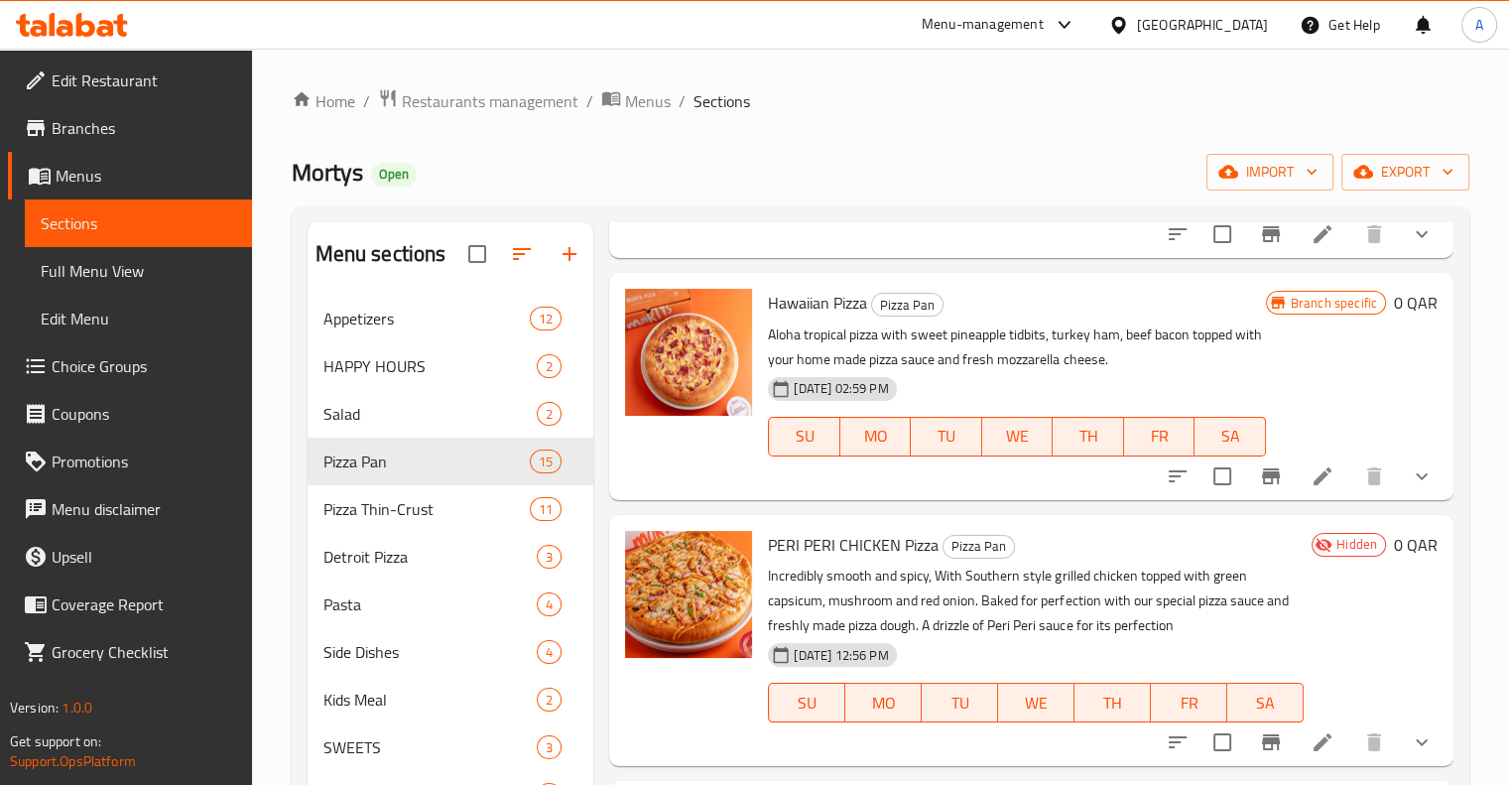
click at [1313, 741] on icon at bounding box center [1323, 742] width 24 height 24
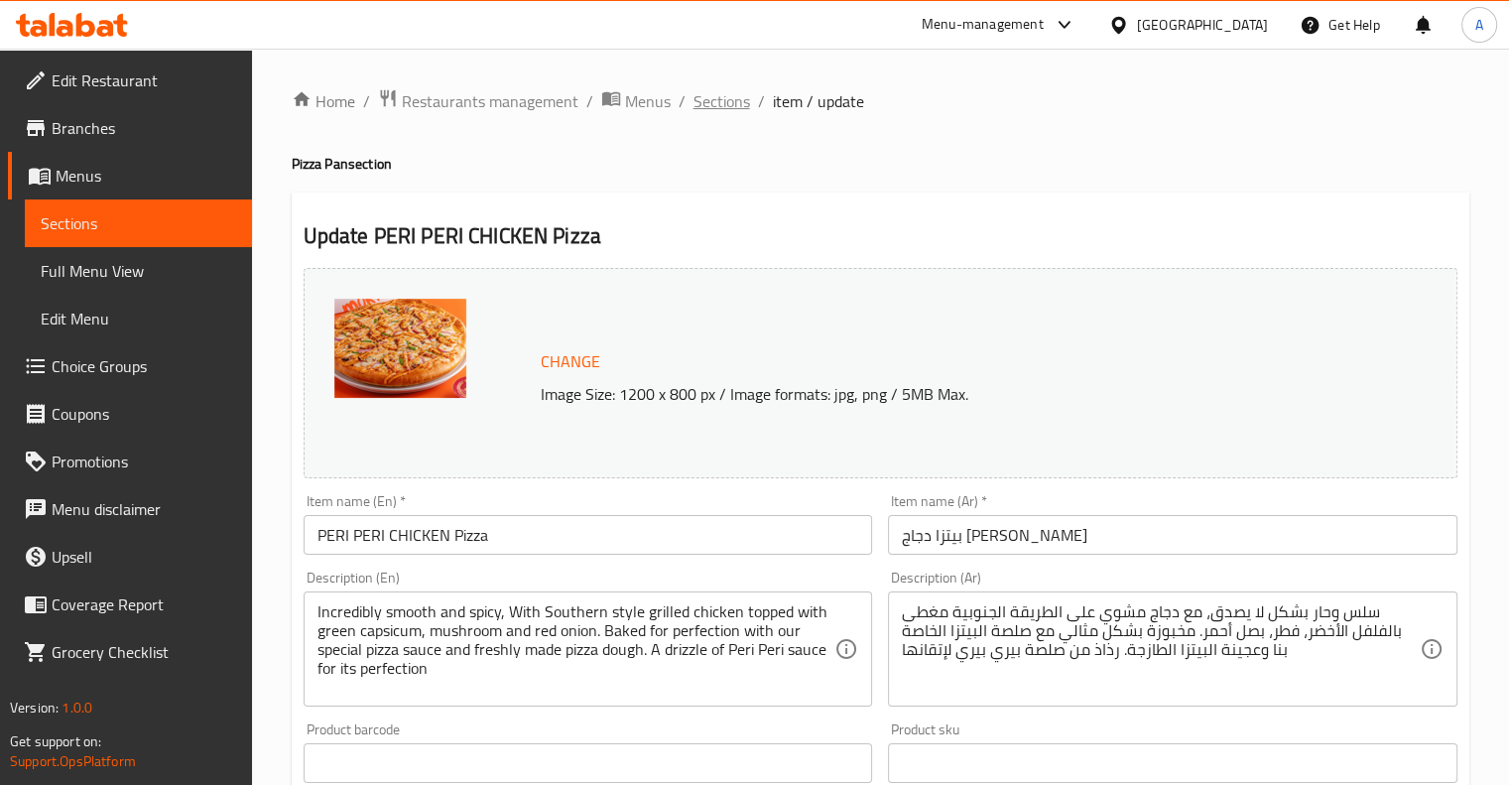
click at [707, 103] on span "Sections" at bounding box center [721, 101] width 57 height 24
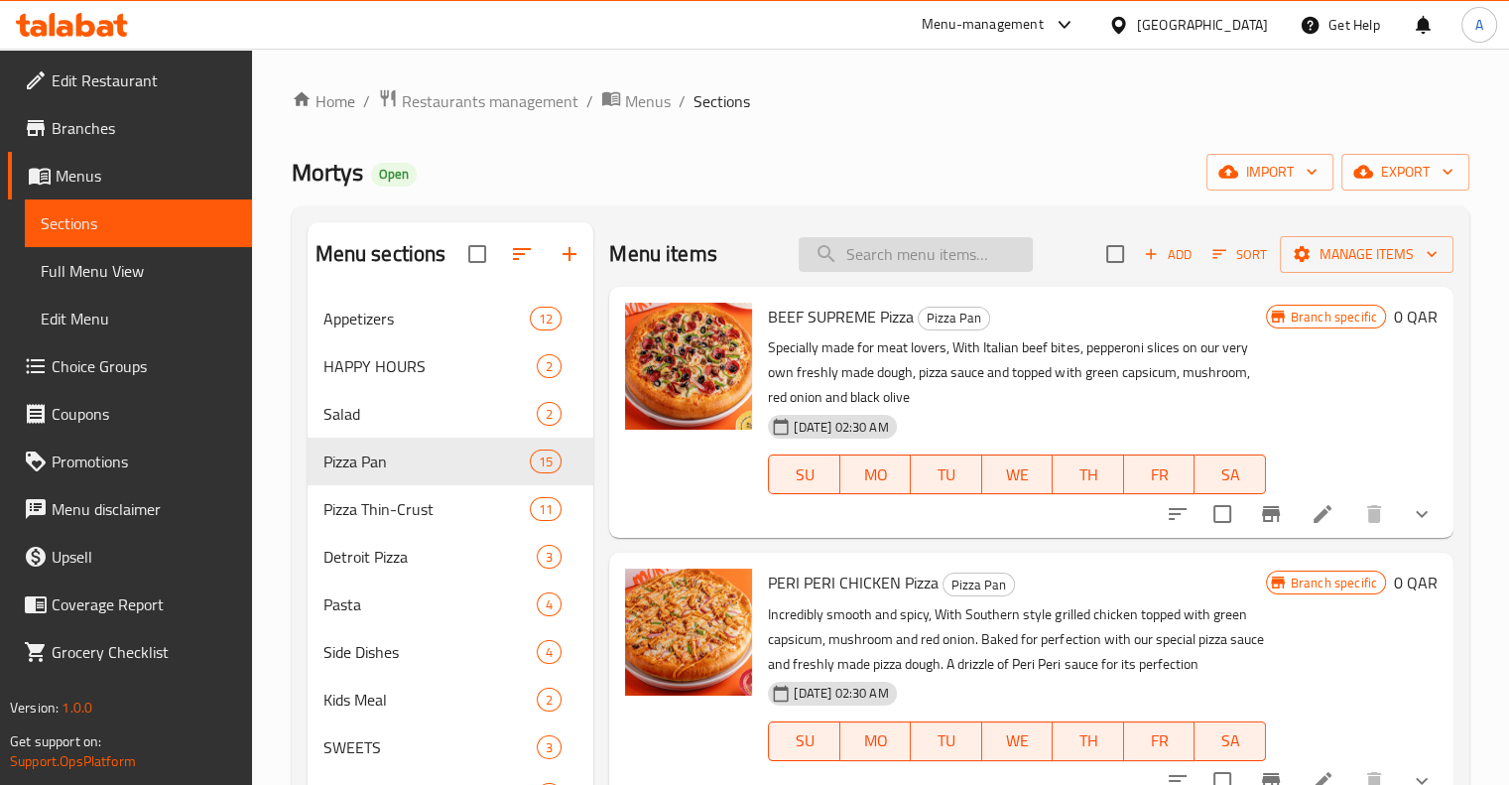
click at [880, 260] on input "search" at bounding box center [916, 254] width 234 height 35
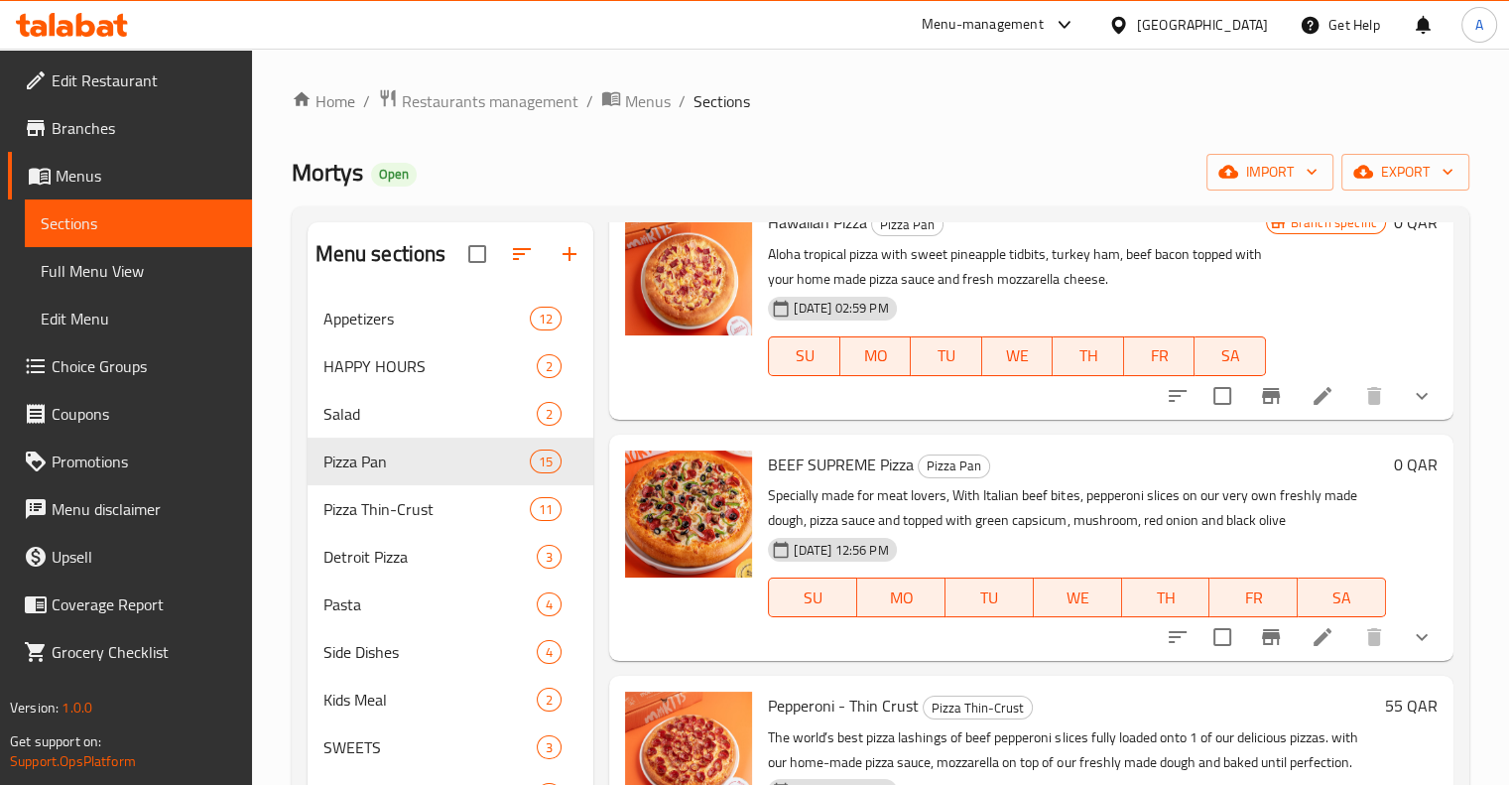
scroll to position [1413, 0]
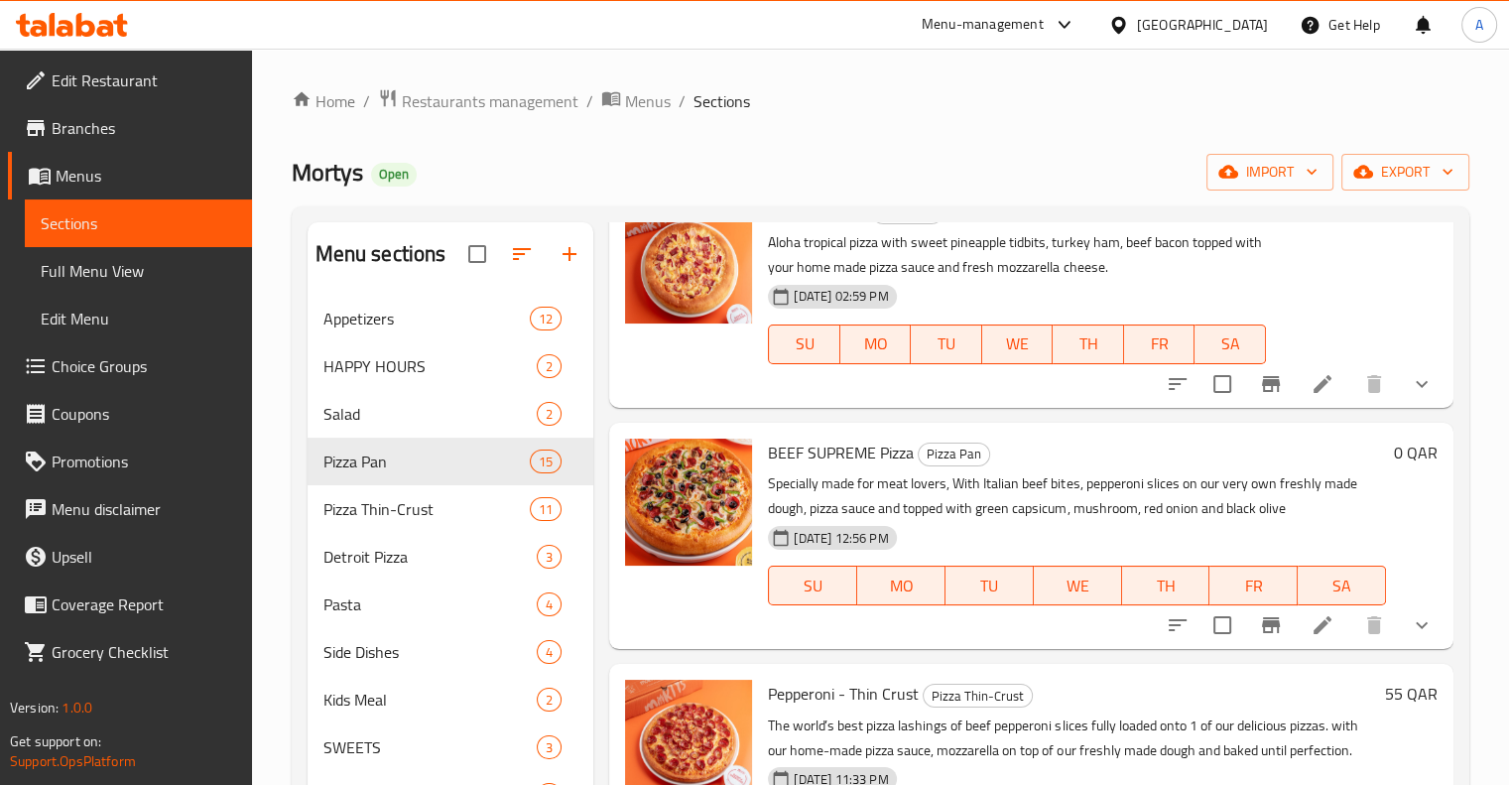
type input "bee"
click at [1311, 618] on icon at bounding box center [1323, 625] width 24 height 24
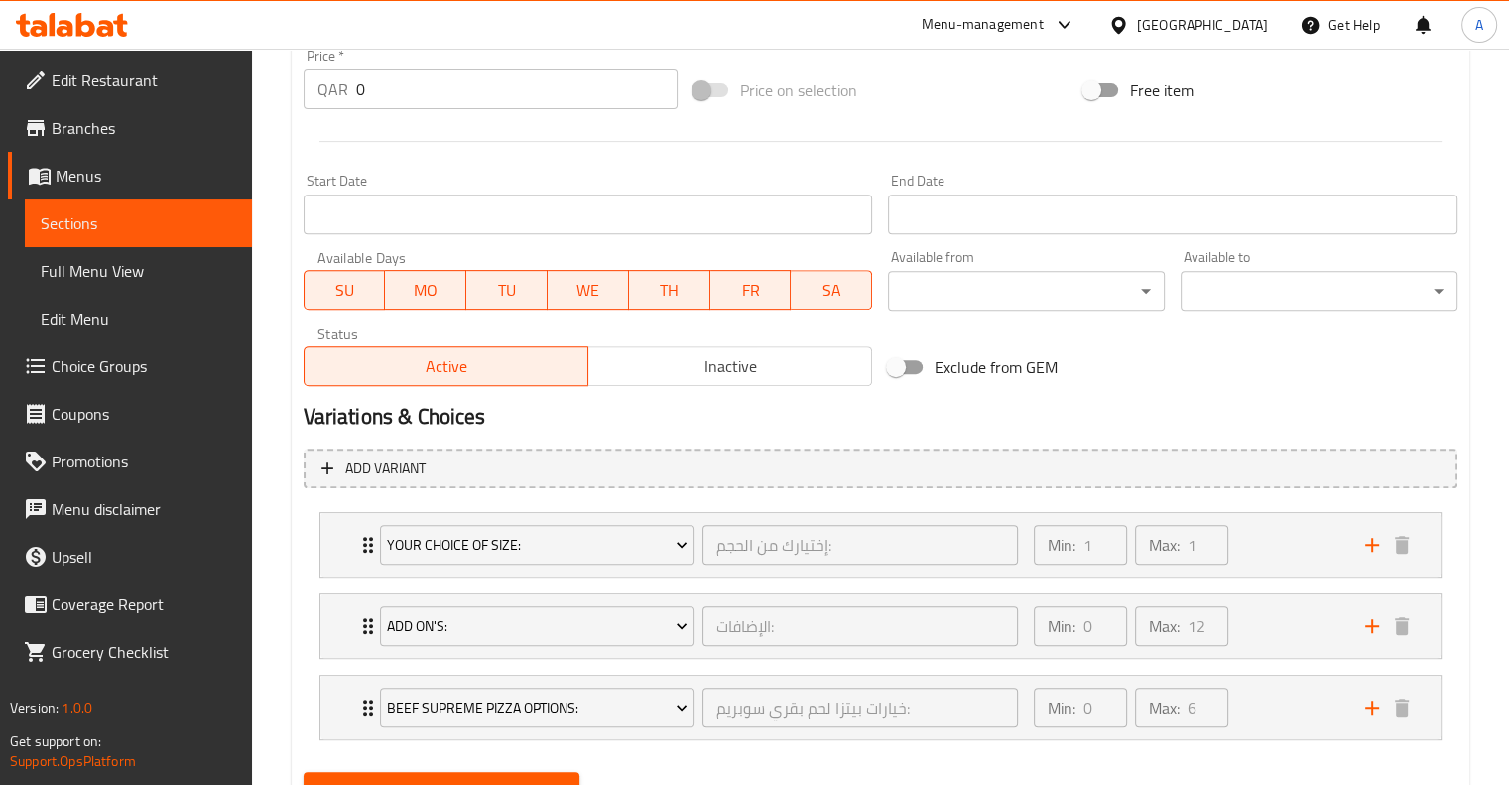
scroll to position [752, 0]
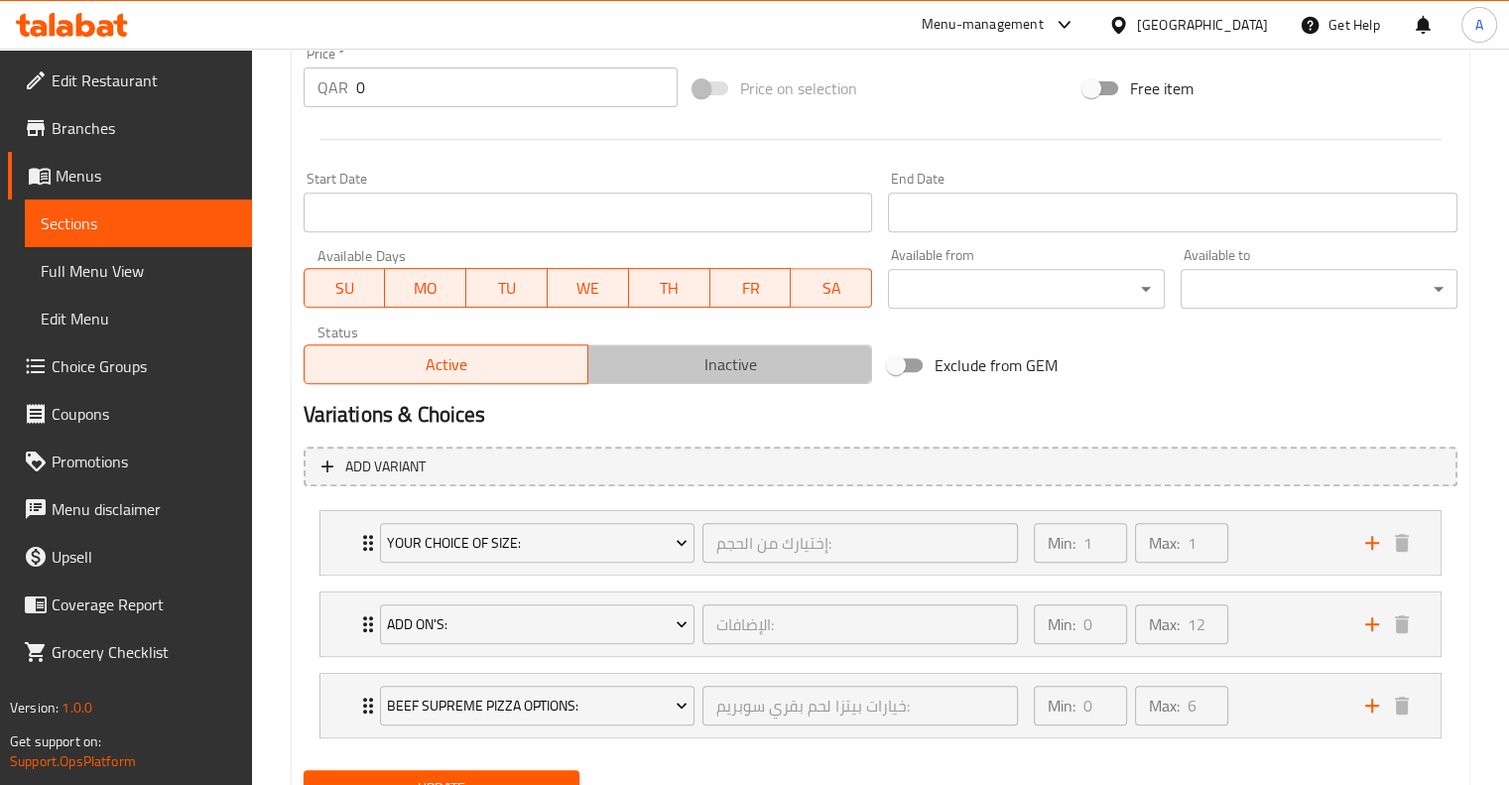
click at [687, 380] on button "Inactive" at bounding box center [729, 364] width 285 height 40
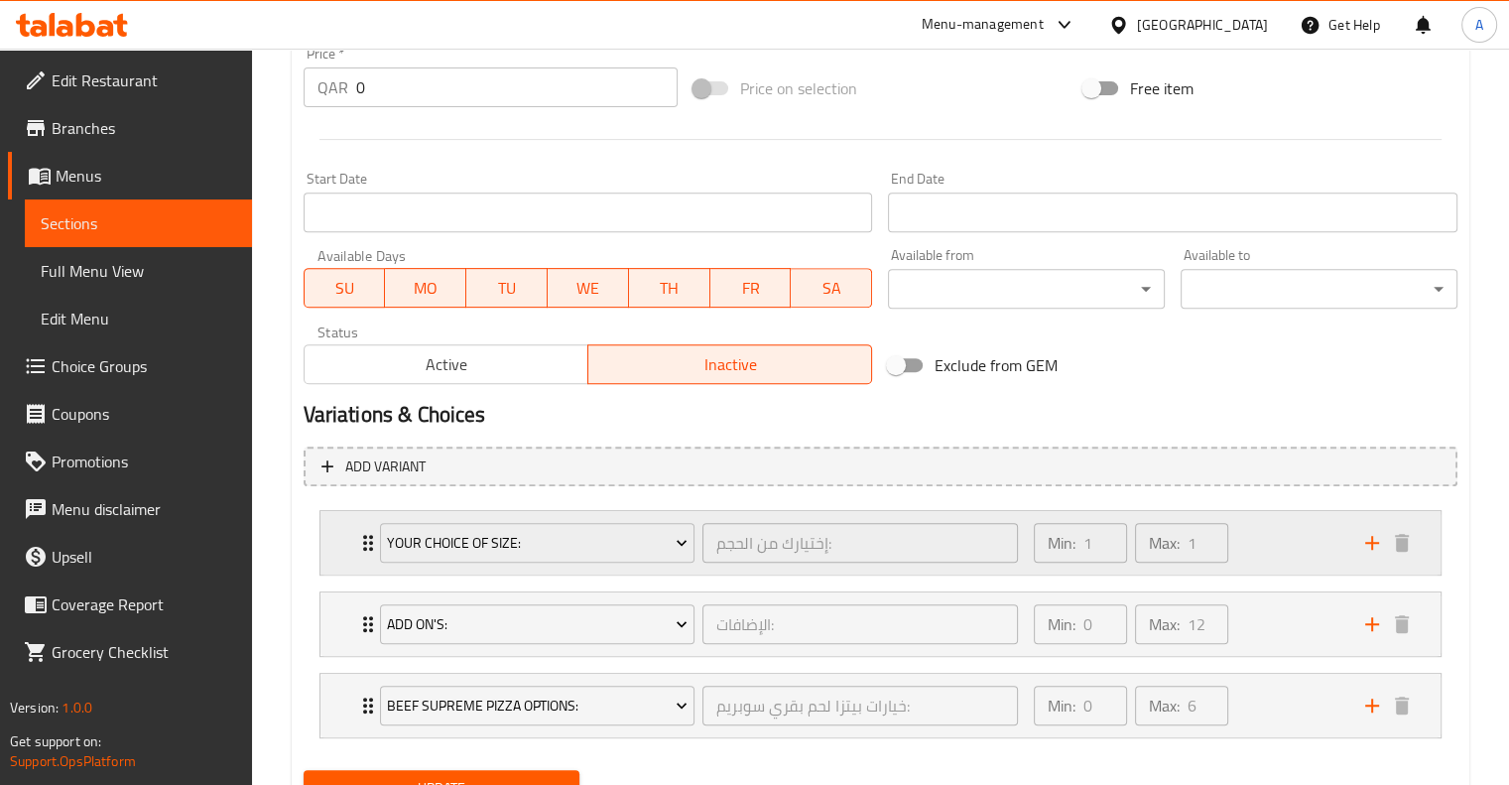
scroll to position [839, 0]
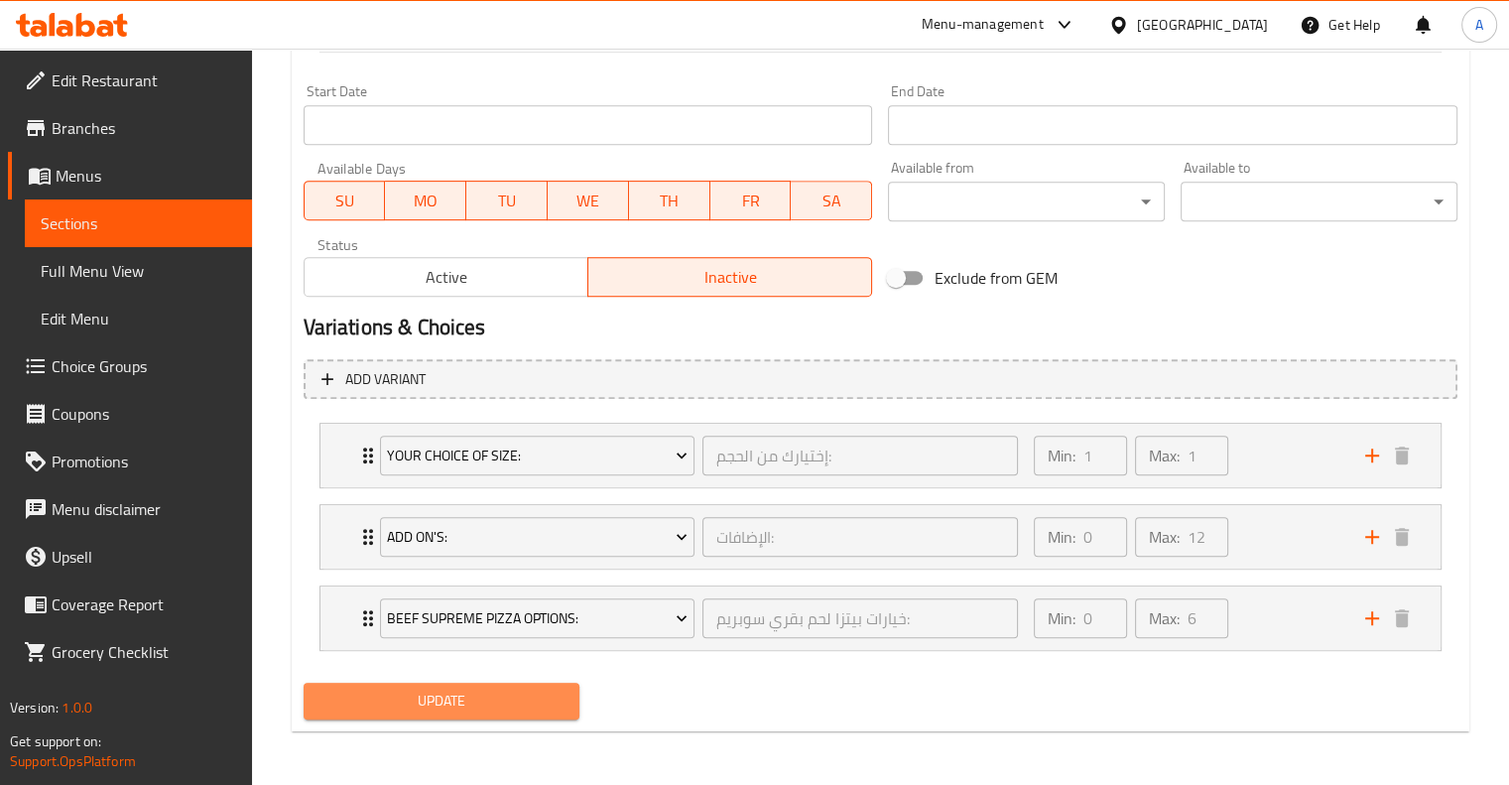
click at [487, 692] on span "Update" at bounding box center [441, 700] width 245 height 25
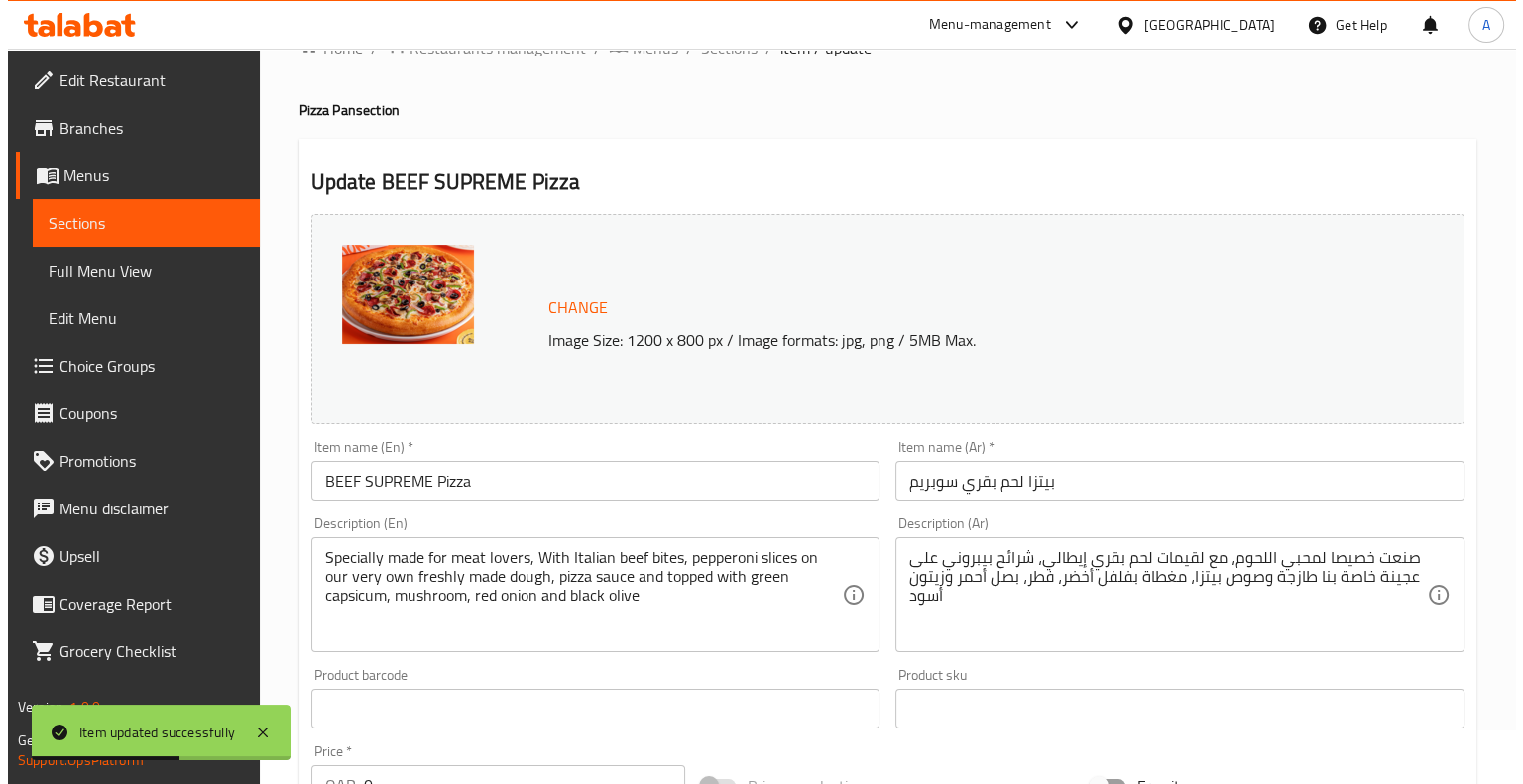
scroll to position [0, 0]
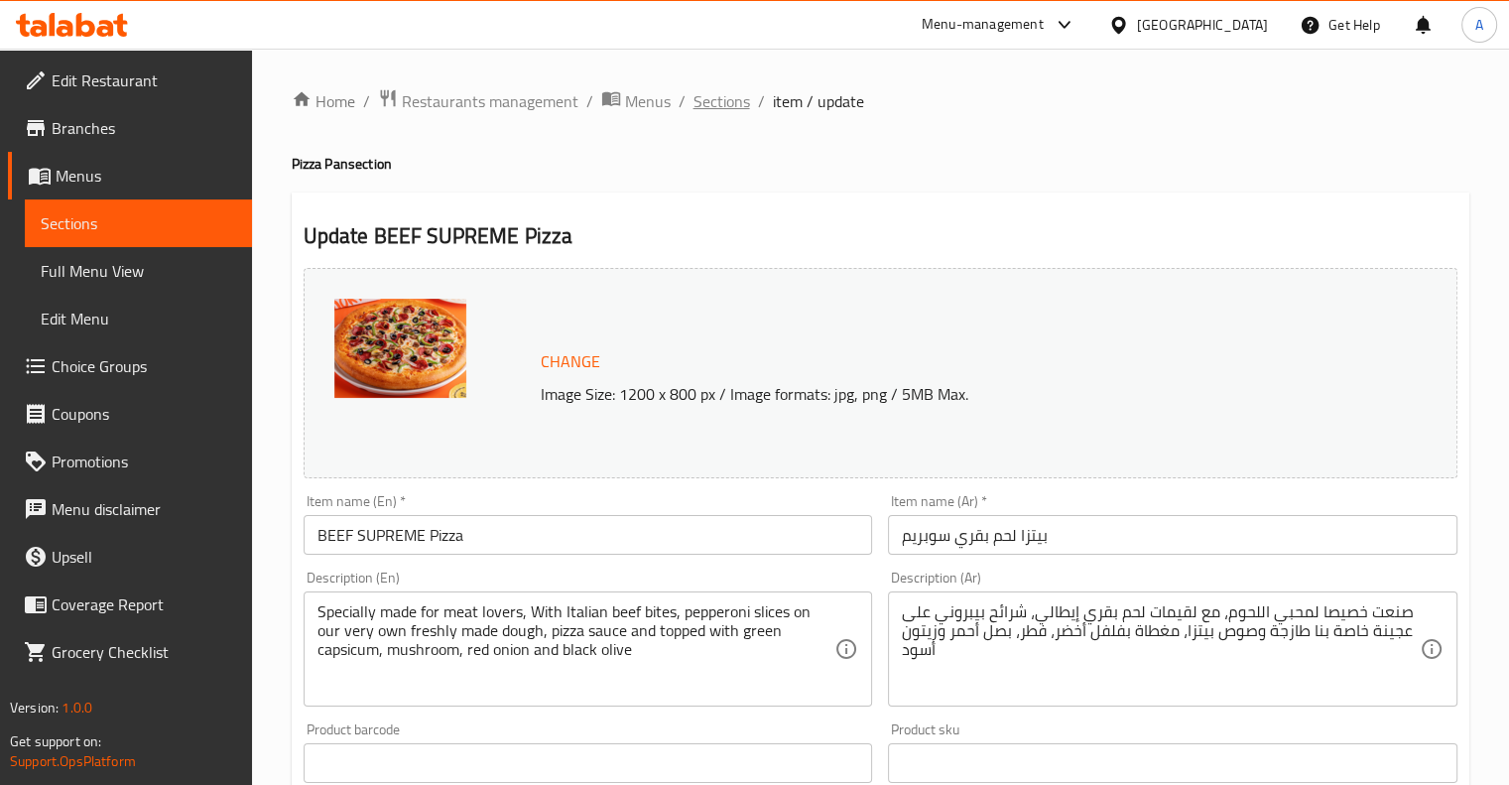
click at [730, 113] on span "Sections" at bounding box center [721, 101] width 57 height 24
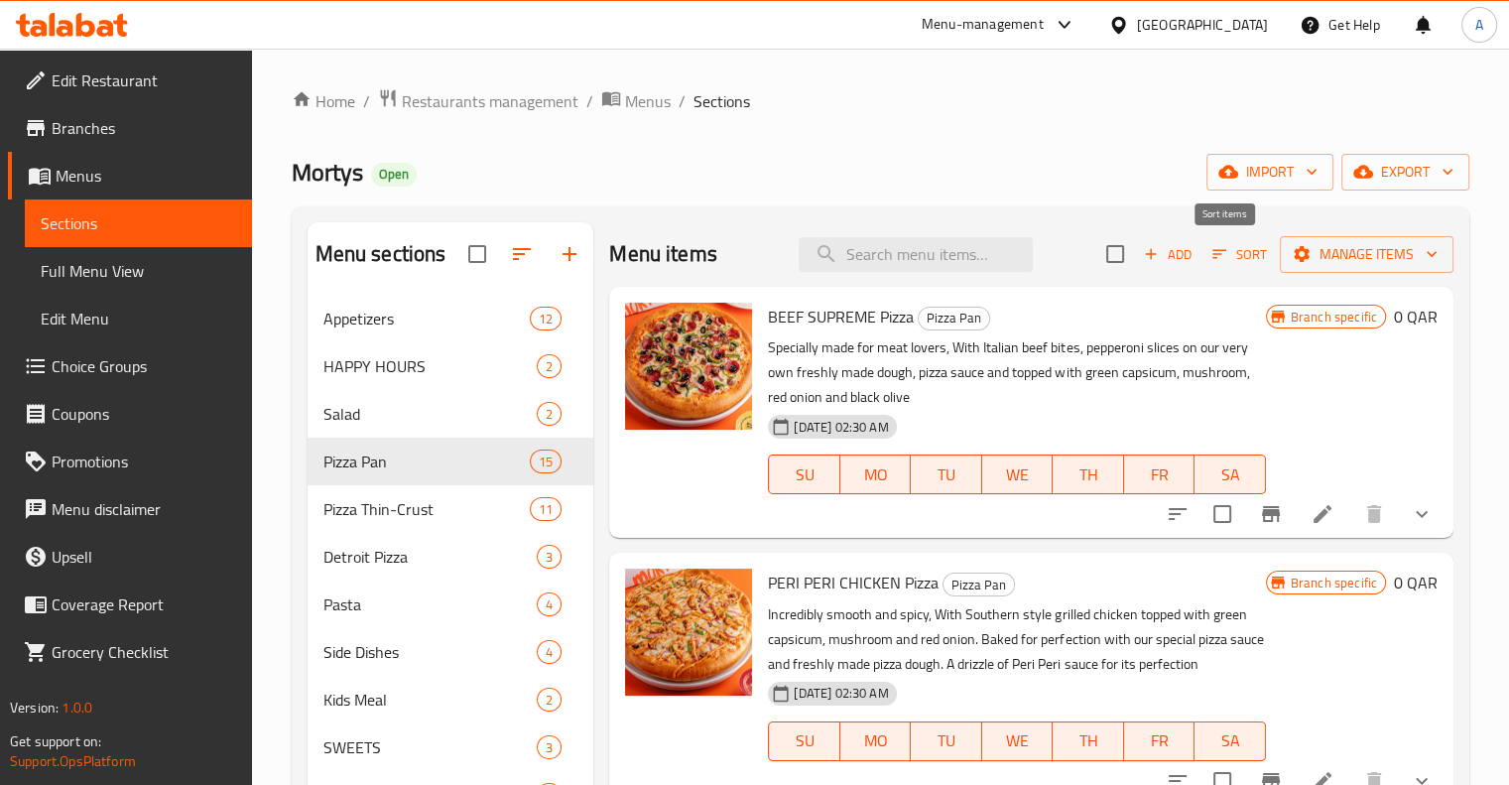
click at [1210, 247] on icon "button" at bounding box center [1219, 254] width 18 height 18
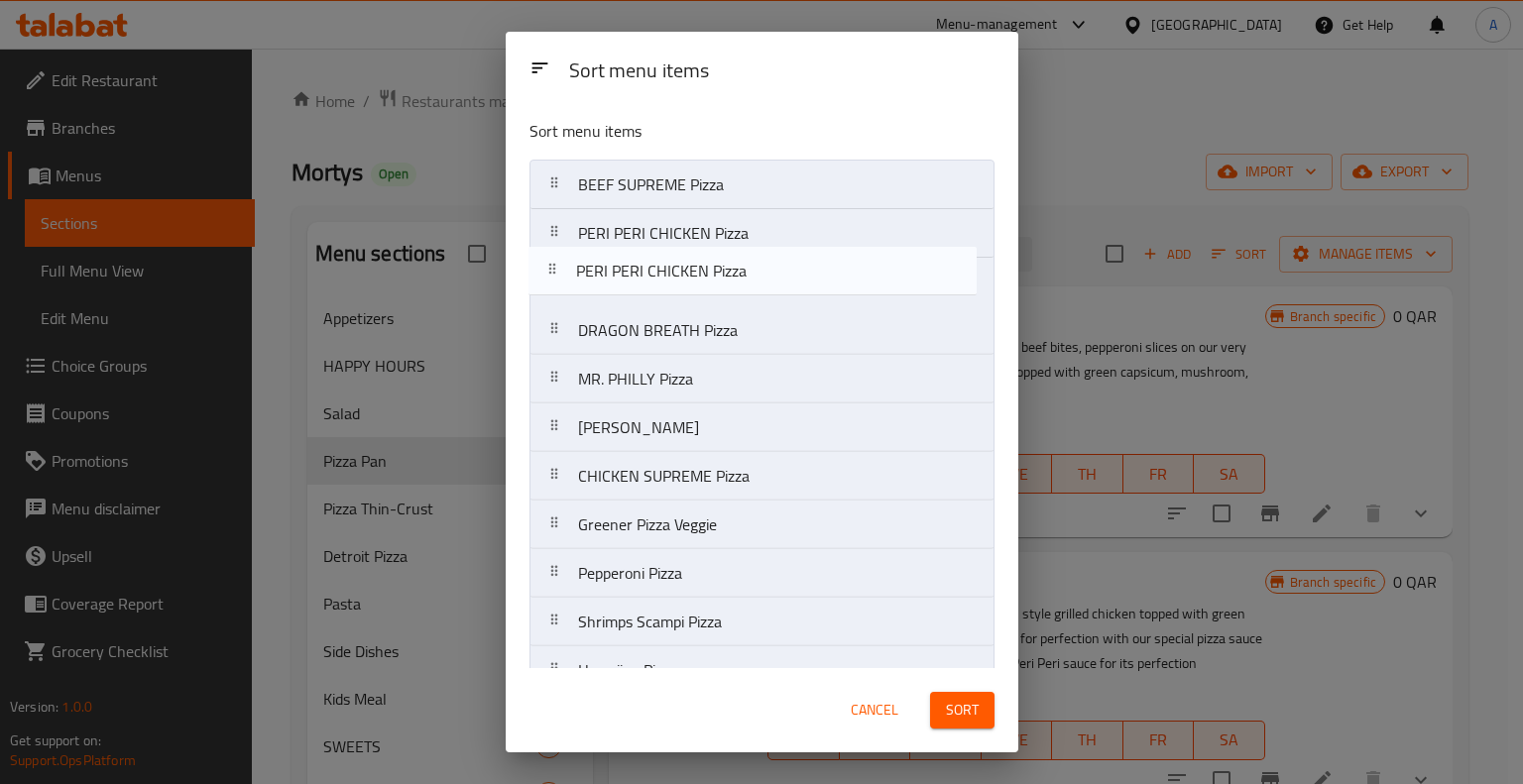
drag, startPoint x: 561, startPoint y: 593, endPoint x: 563, endPoint y: 245, distance: 348.0
click at [563, 245] on nav "BEEF SUPREME Pizza PERI PERI CHICKEN Pizza DRAGON BREATH Pizza MR. PHILLY Pizza…" at bounding box center [762, 524] width 465 height 730
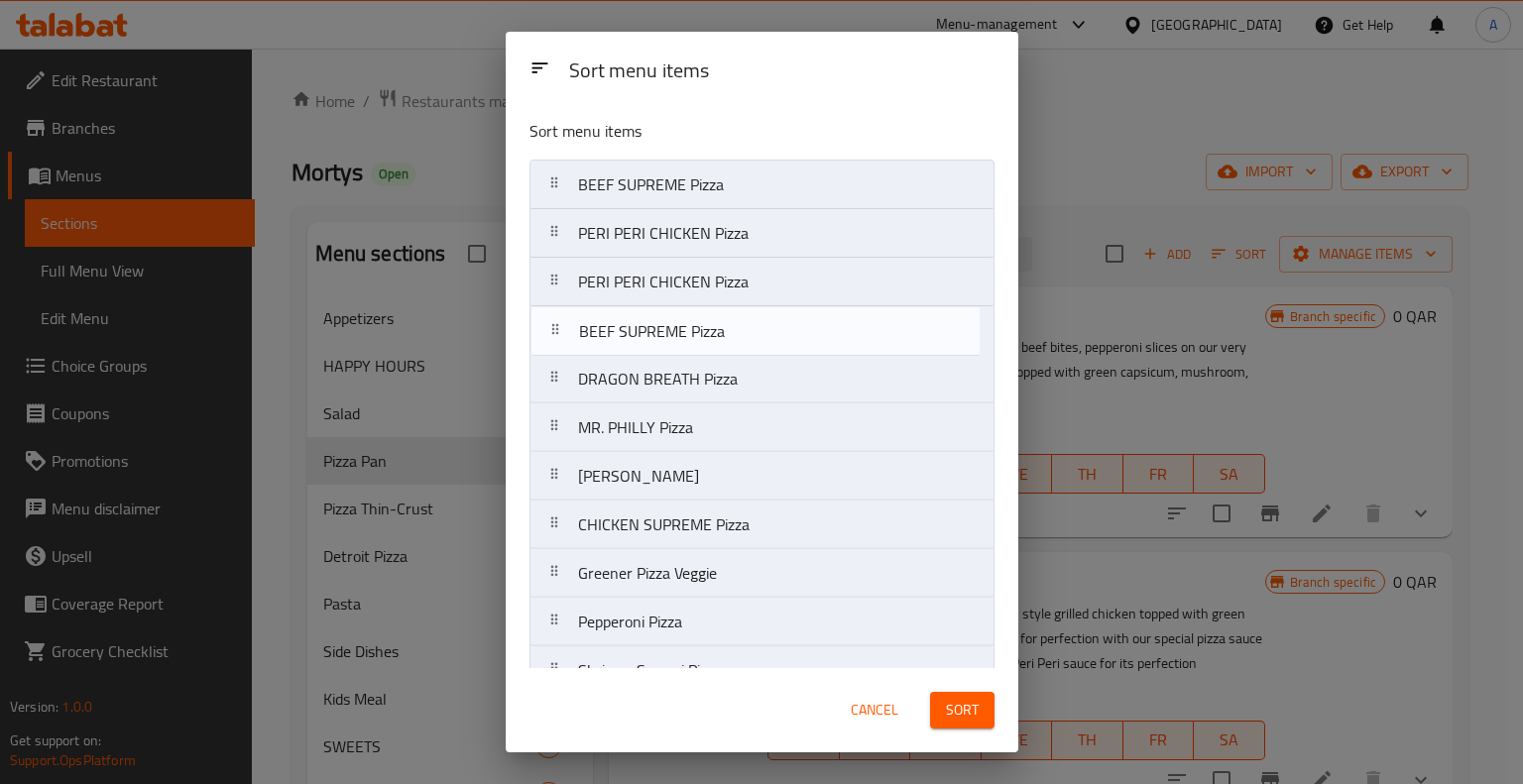
drag, startPoint x: 557, startPoint y: 641, endPoint x: 567, endPoint y: 309, distance: 332.2
click at [567, 309] on nav "BEEF SUPREME Pizza PERI PERI CHICKEN Pizza PERI PERI CHICKEN Pizza DRAGON BREAT…" at bounding box center [762, 524] width 465 height 730
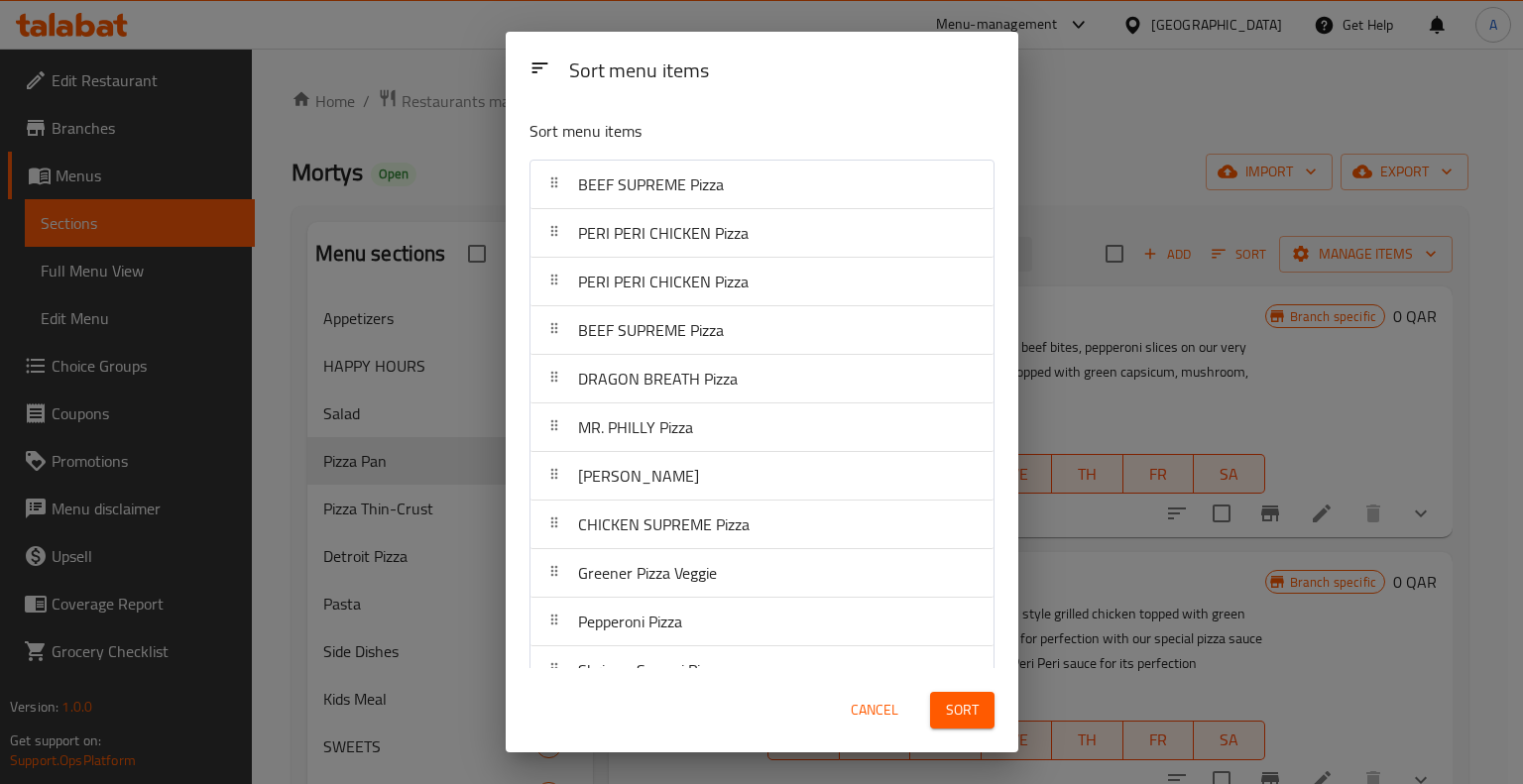
click at [970, 701] on span "Sort" at bounding box center [961, 709] width 33 height 25
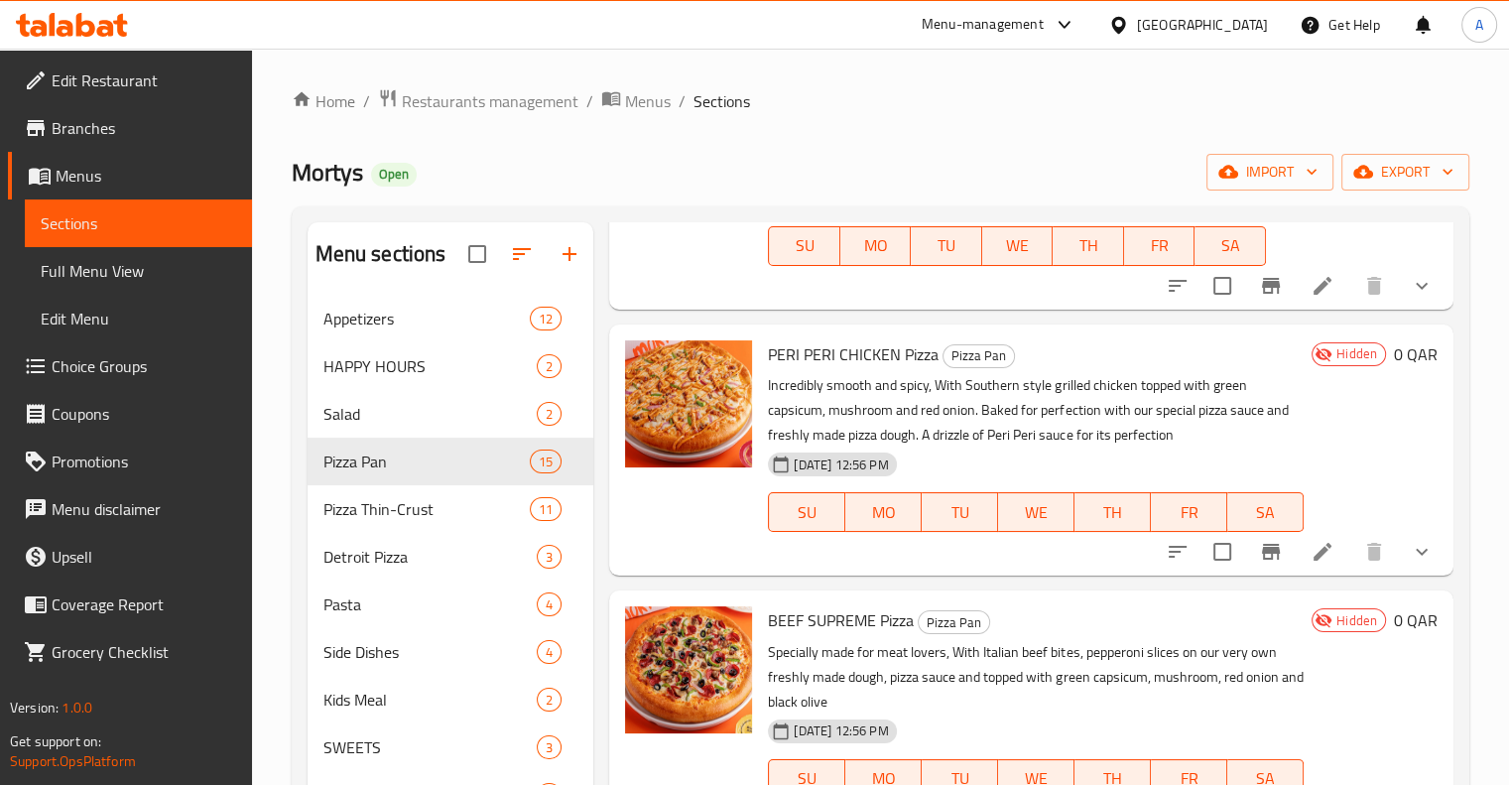
scroll to position [508, 0]
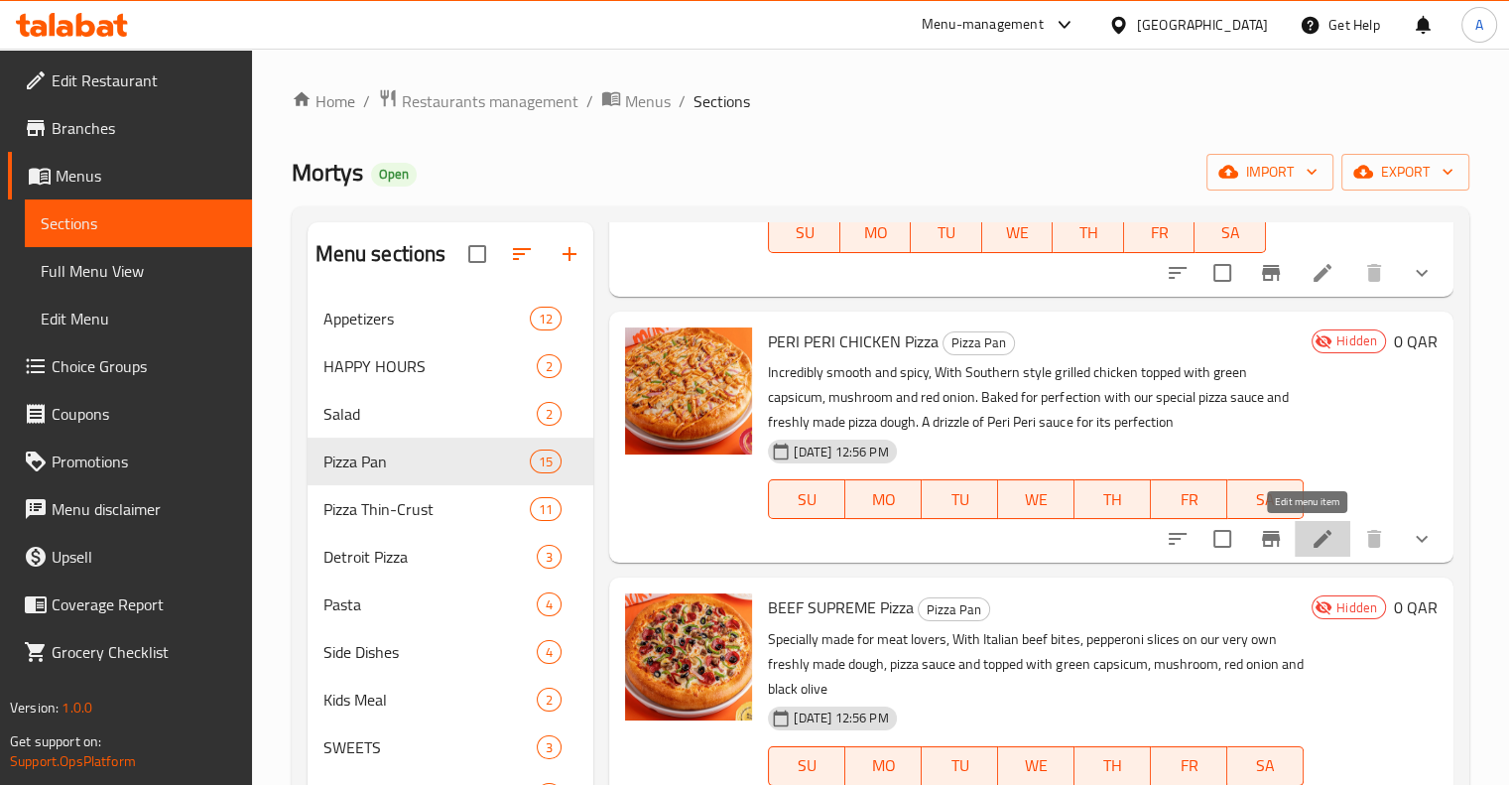
click at [1311, 547] on icon at bounding box center [1323, 539] width 24 height 24
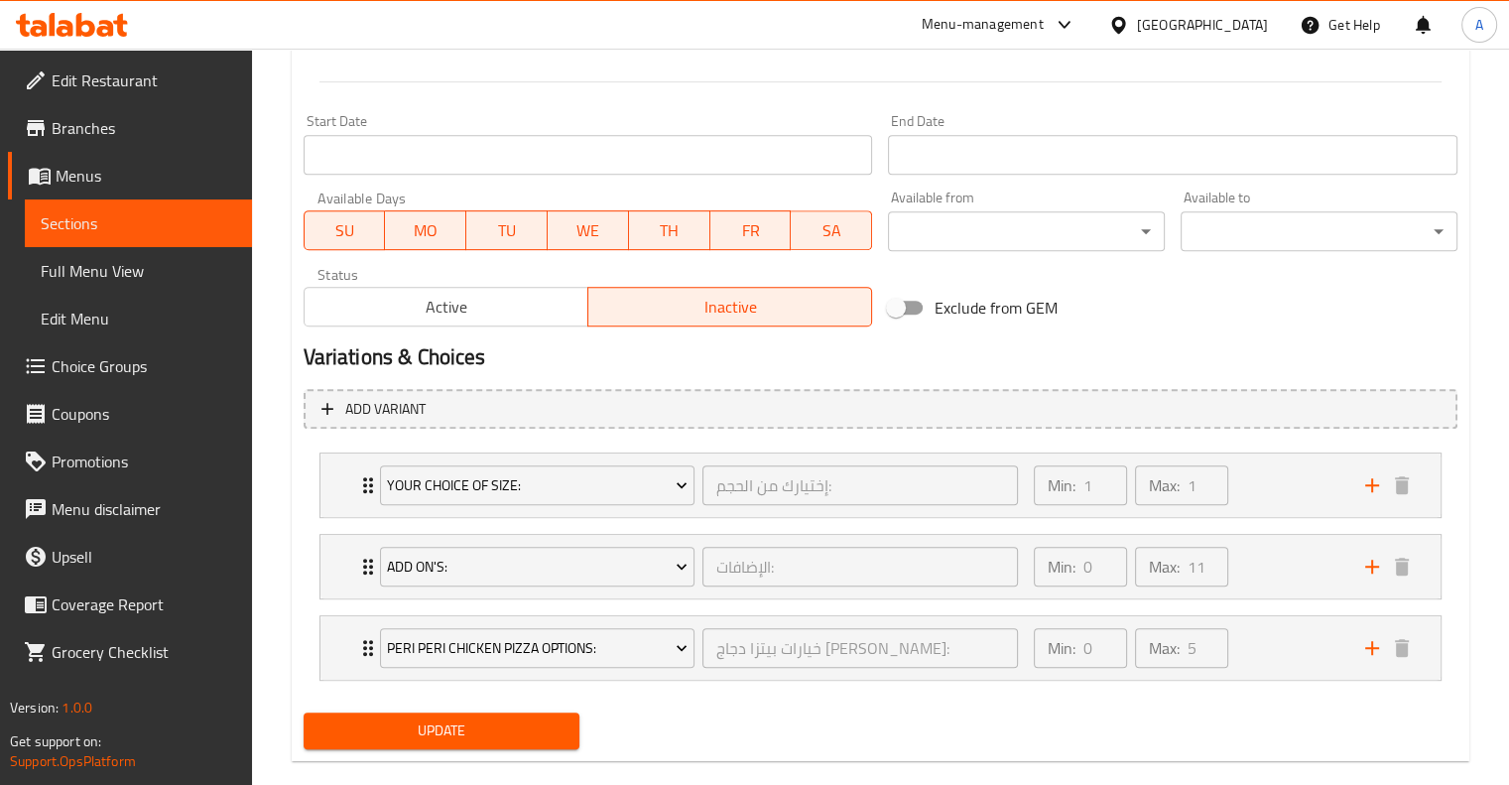
scroll to position [839, 0]
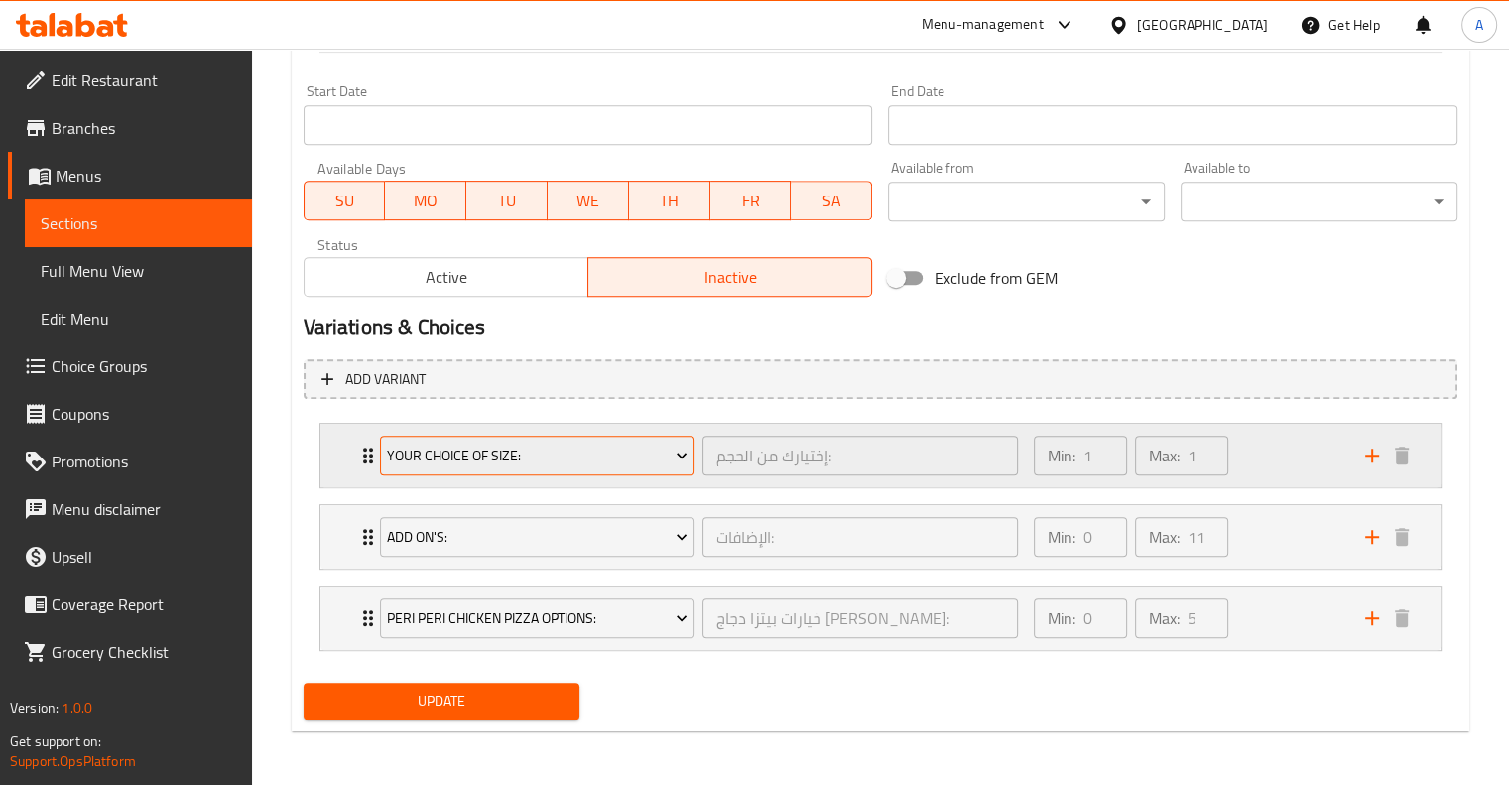
click at [661, 444] on span "Your Choice Of Size:" at bounding box center [537, 455] width 301 height 25
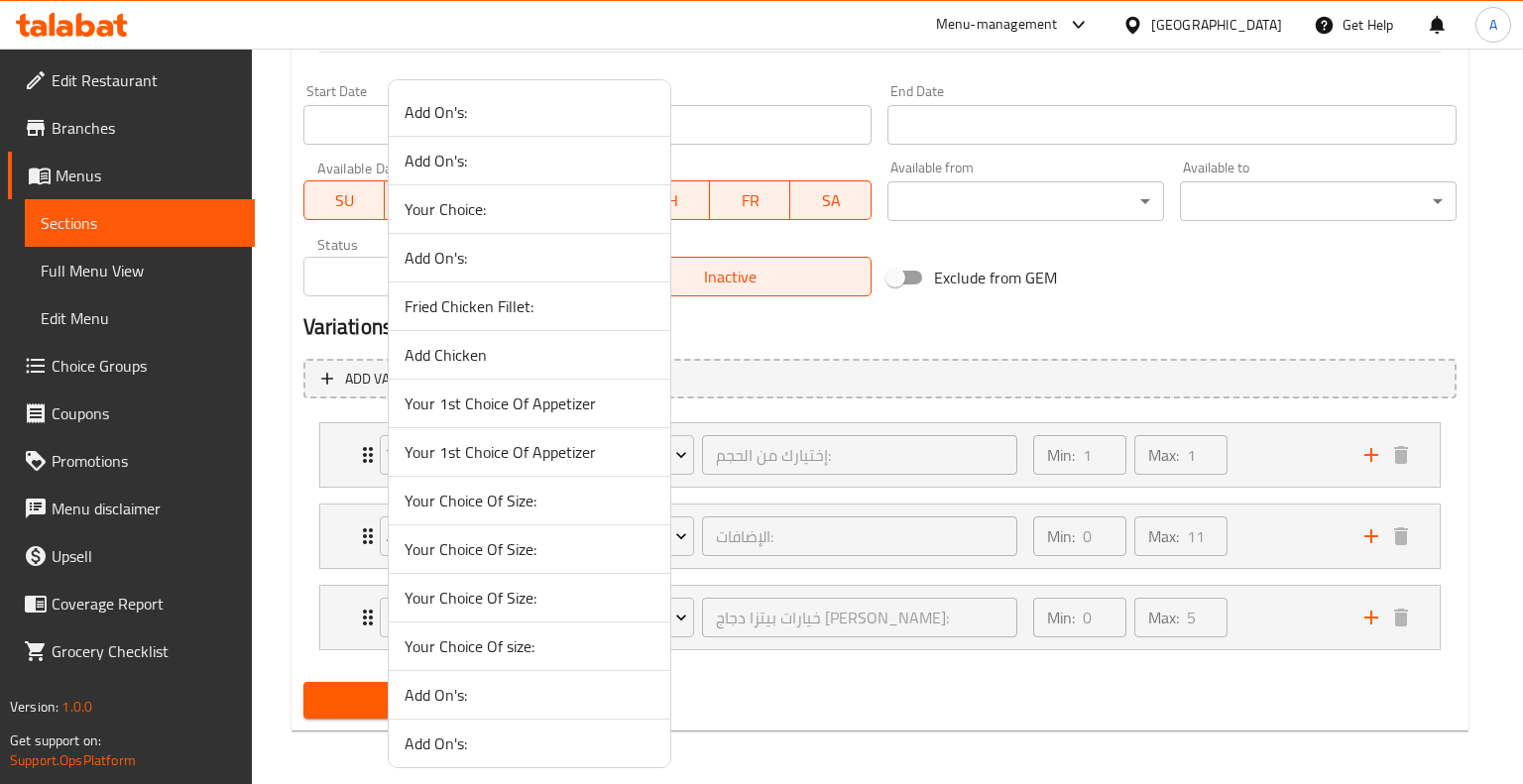
click at [825, 414] on div at bounding box center [762, 392] width 1523 height 784
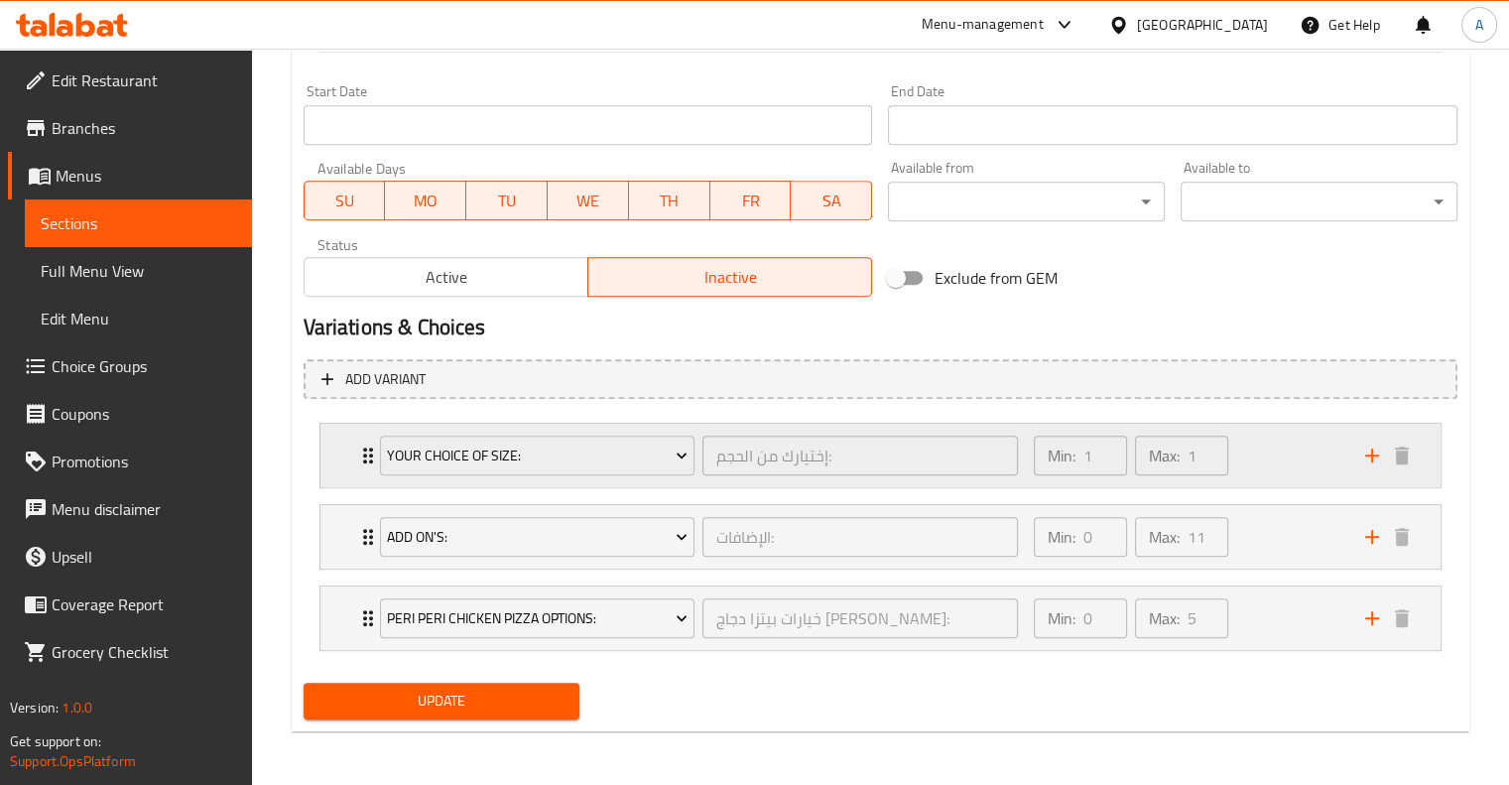
click at [1250, 460] on div "Min: 1 ​ Max: 1 ​" at bounding box center [1187, 455] width 331 height 63
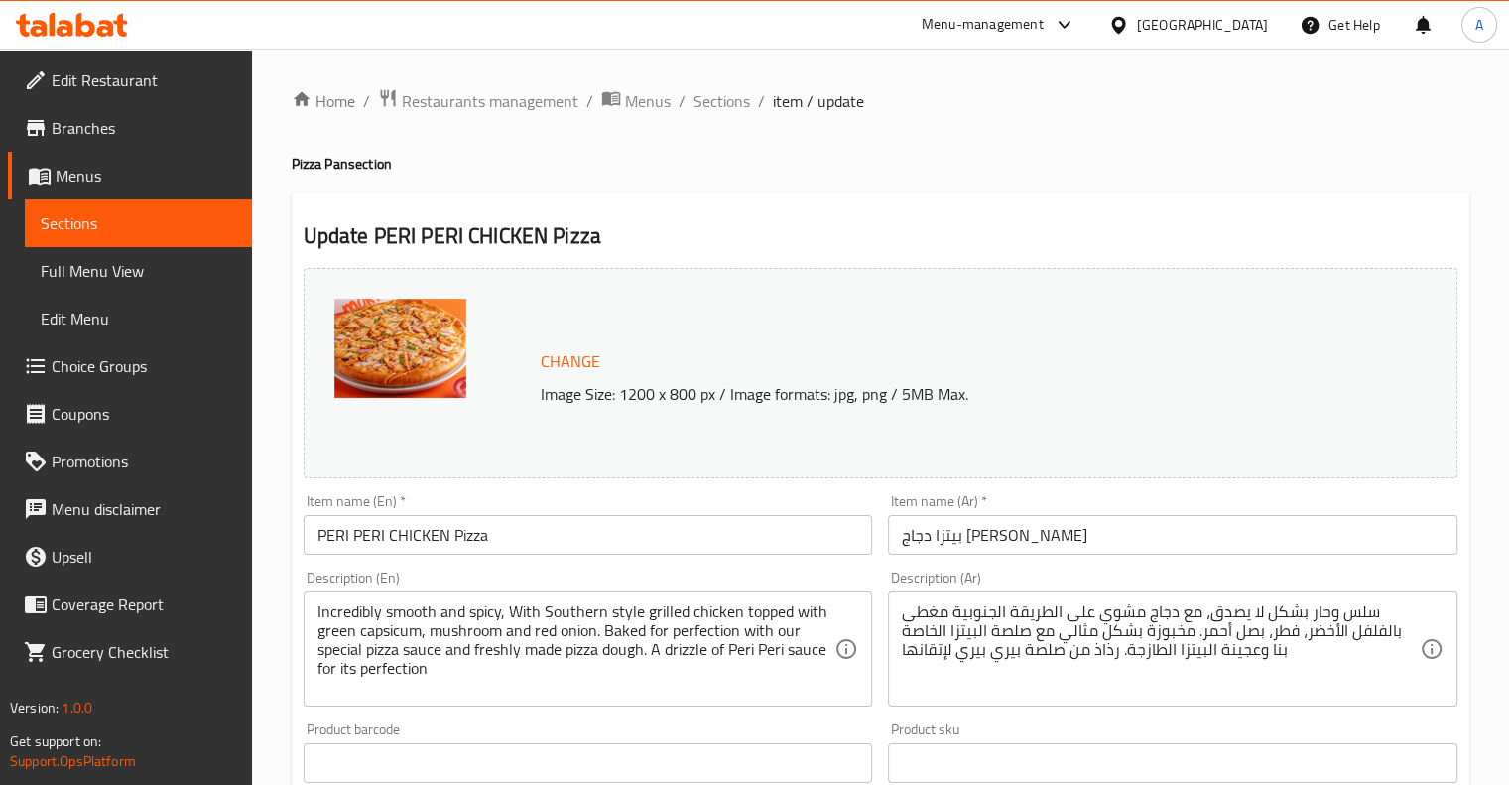
scroll to position [0, 0]
click at [729, 100] on span "Sections" at bounding box center [721, 101] width 57 height 24
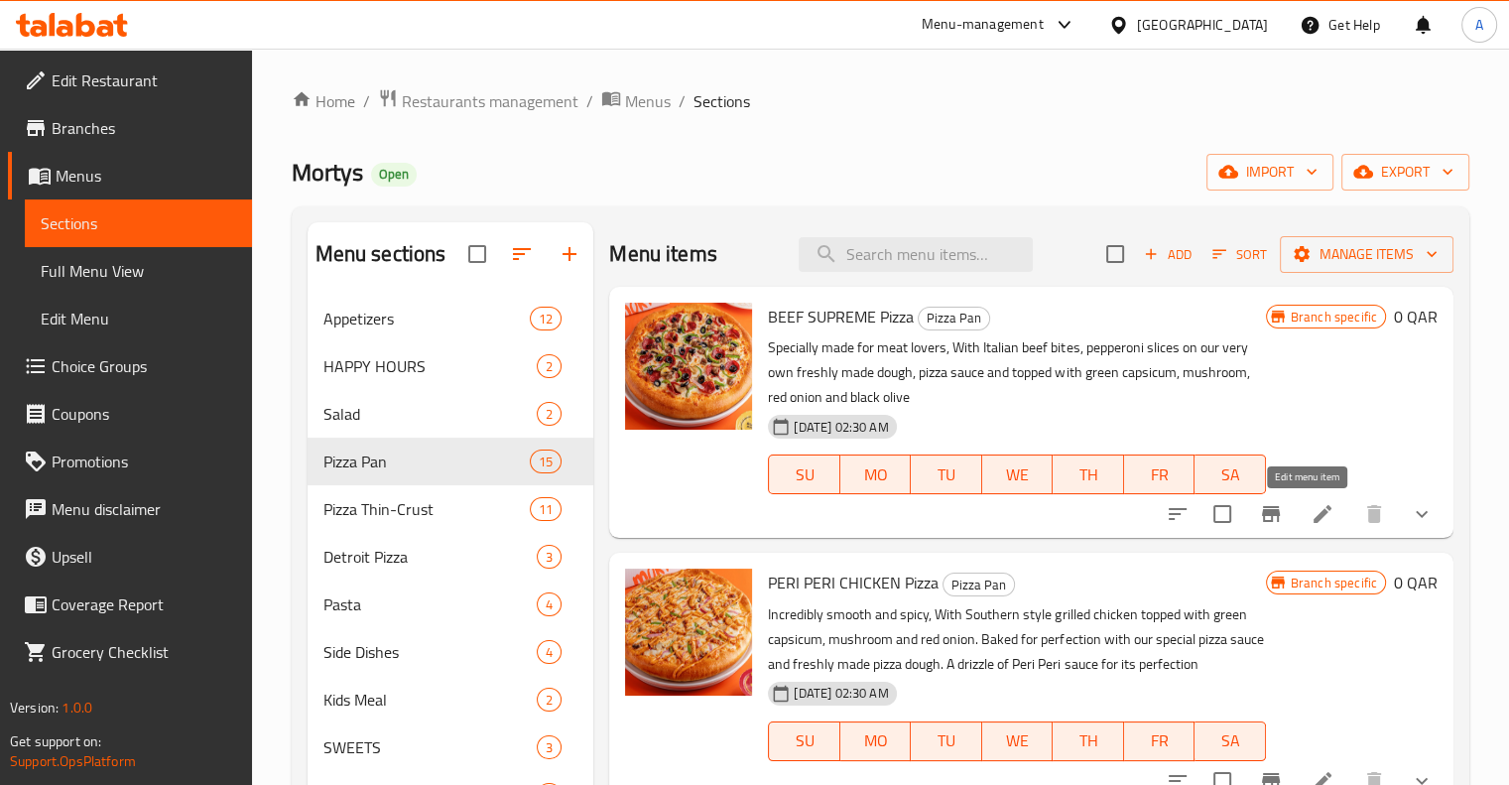
click at [1313, 521] on icon at bounding box center [1323, 514] width 24 height 24
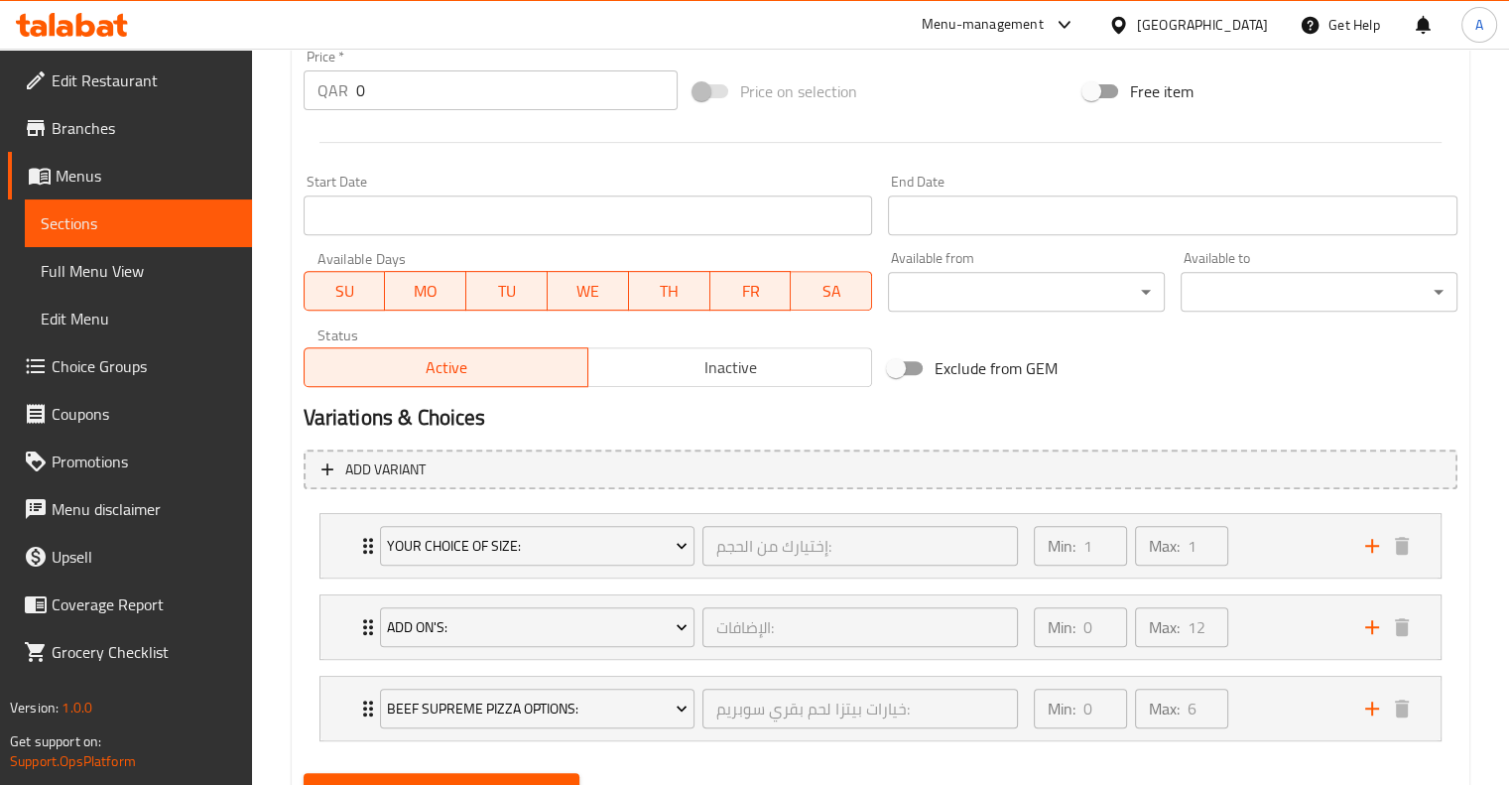
scroll to position [839, 0]
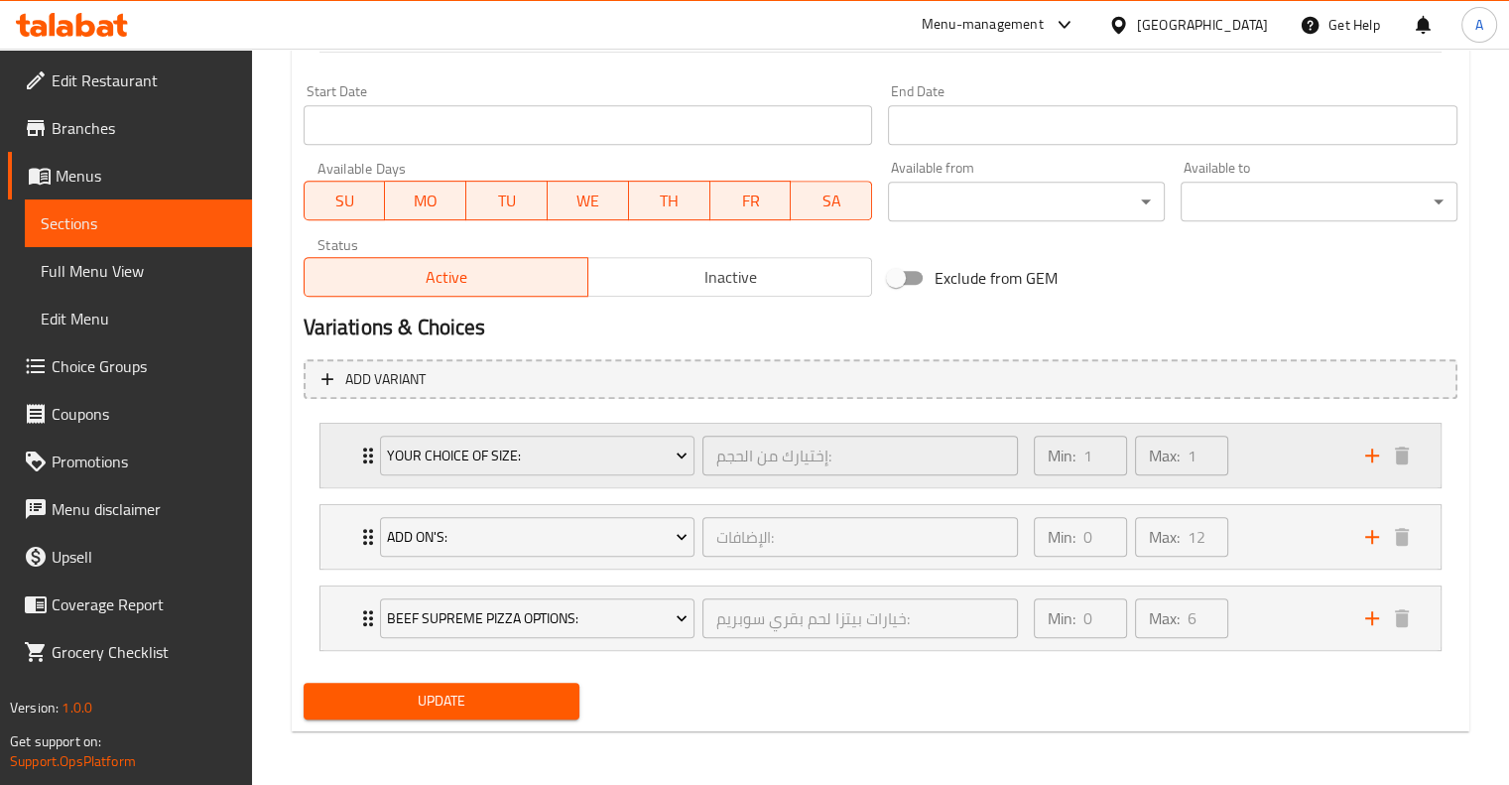
click at [1294, 476] on div "Min: 1 ​ Max: 1 ​" at bounding box center [1187, 455] width 331 height 63
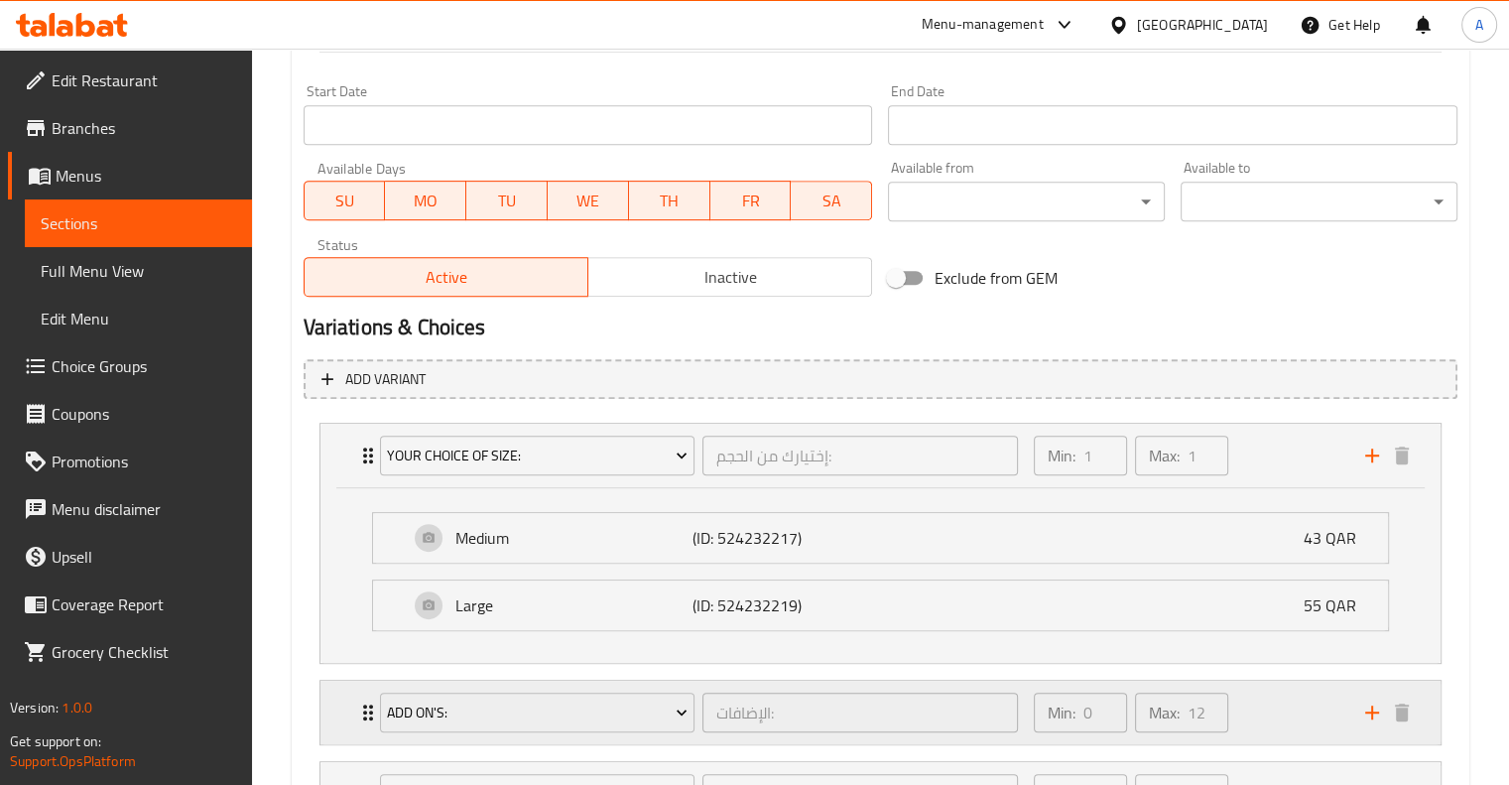
scroll to position [0, 0]
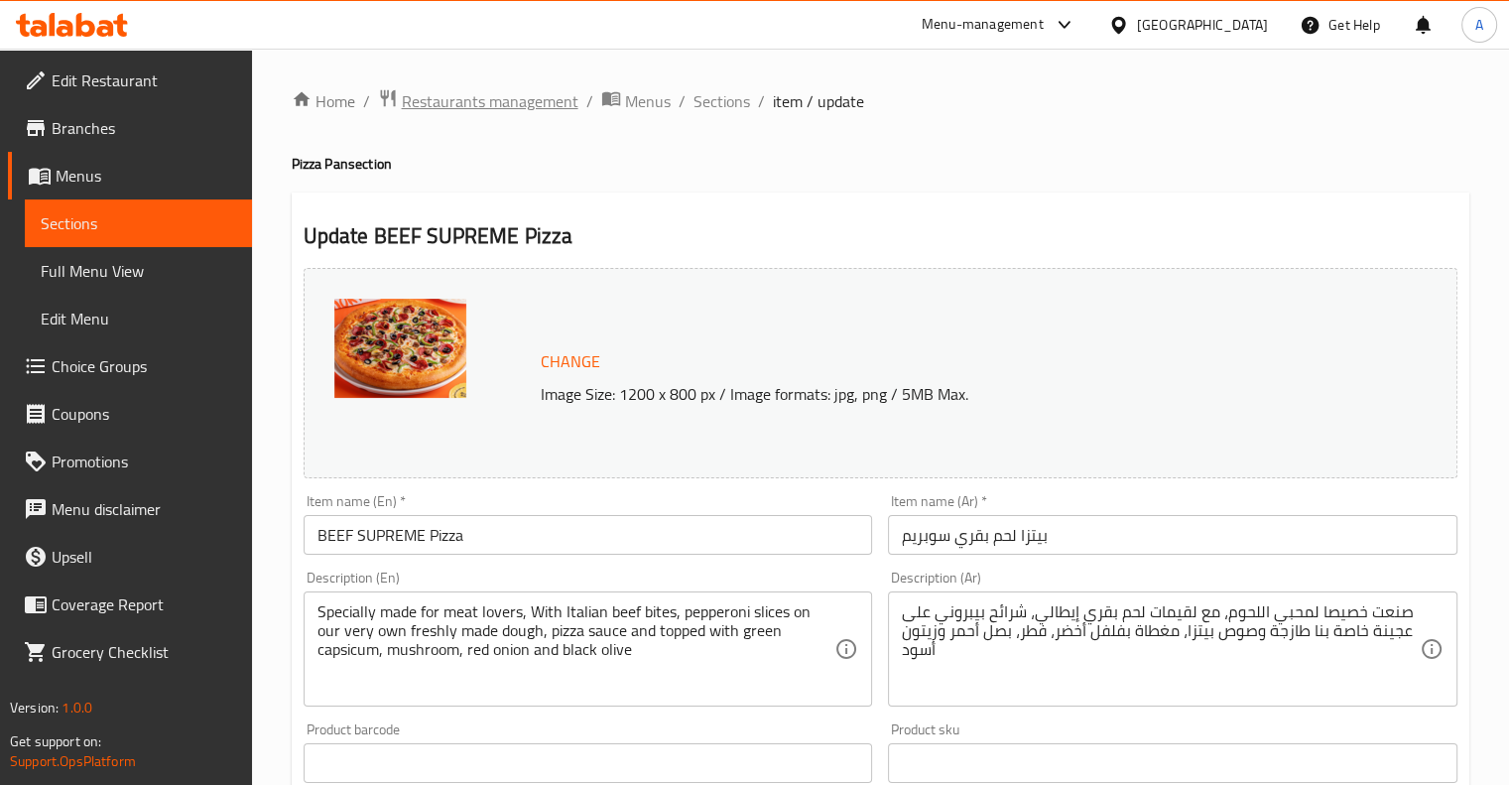
click at [531, 110] on span "Restaurants management" at bounding box center [490, 101] width 177 height 24
